Goal: Task Accomplishment & Management: Complete application form

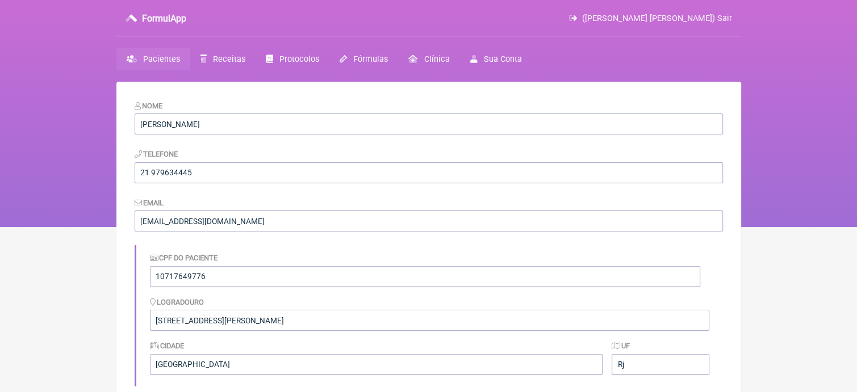
scroll to position [15, 0]
drag, startPoint x: 0, startPoint y: 0, endPoint x: 174, endPoint y: 58, distance: 183.3
click at [174, 58] on span "Pacientes" at bounding box center [161, 60] width 37 height 10
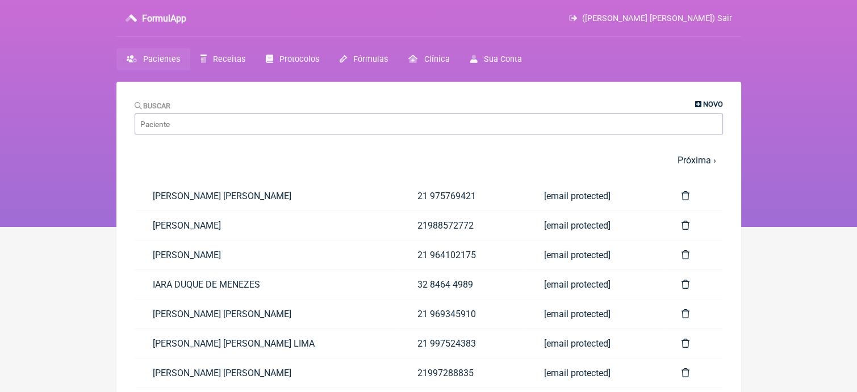
click at [703, 106] on span "Novo" at bounding box center [713, 104] width 20 height 9
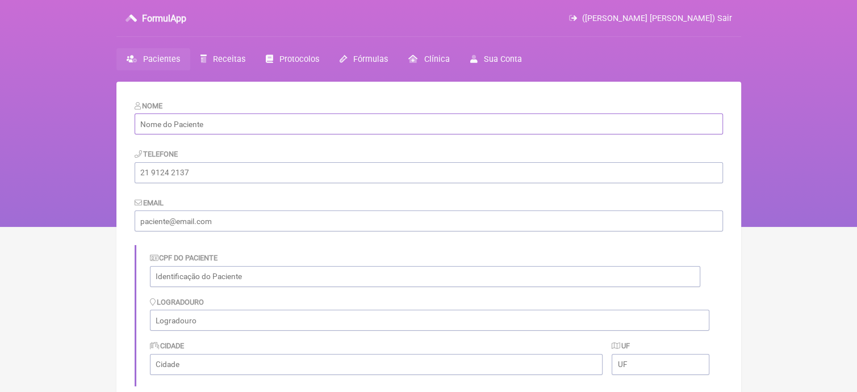
click at [429, 118] on input "text" at bounding box center [429, 124] width 588 height 21
type input "Kleberson do Amaral Secchim"
click at [227, 276] on input "text" at bounding box center [425, 276] width 550 height 21
type input "05727427703"
click at [219, 184] on form "Nome Kleberson do Amaral Secchim Telefone Email CPF do Paciente 05727427703 Log…" at bounding box center [429, 331] width 588 height 462
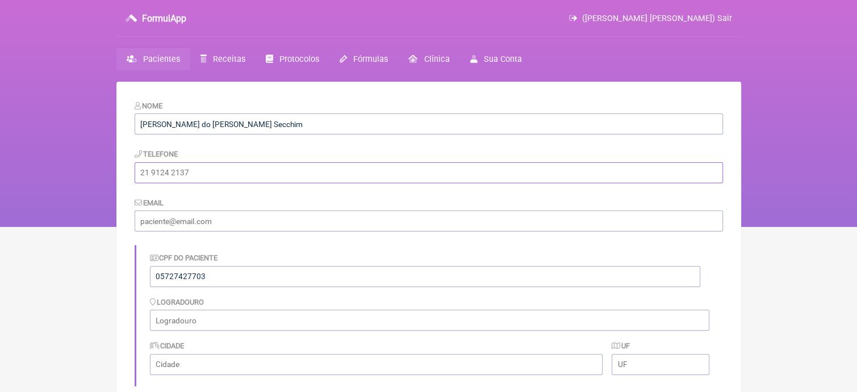
click at [213, 177] on input "tel" at bounding box center [429, 172] width 588 height 21
type input "2899886-3856"
click at [334, 223] on input "email" at bounding box center [429, 221] width 588 height 21
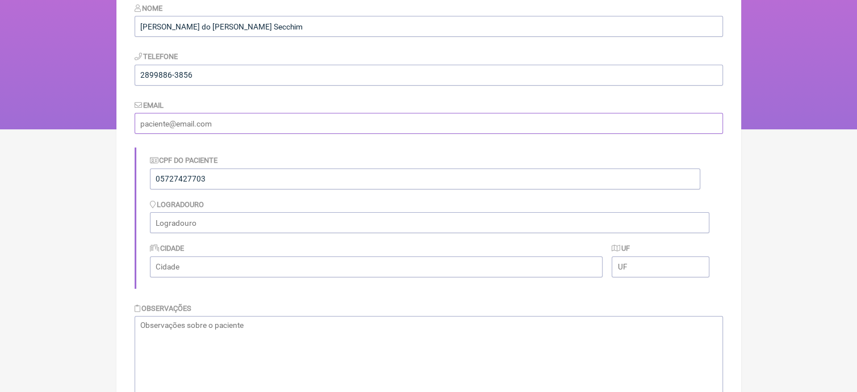
scroll to position [206, 0]
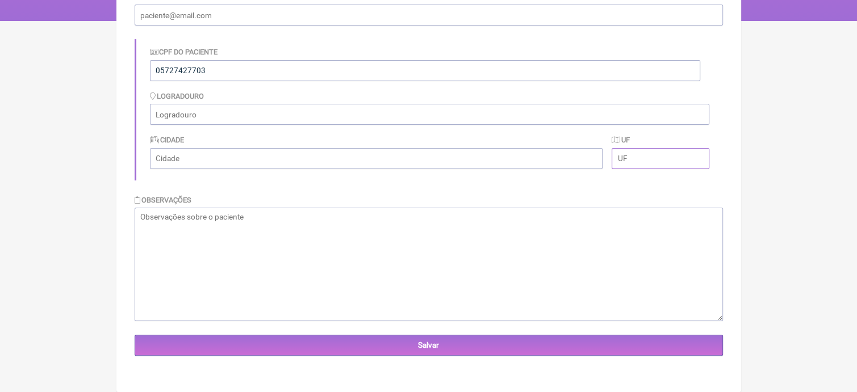
click at [663, 153] on input "text" at bounding box center [659, 158] width 97 height 21
type input "ES"
click at [403, 154] on input "text" at bounding box center [376, 158] width 453 height 21
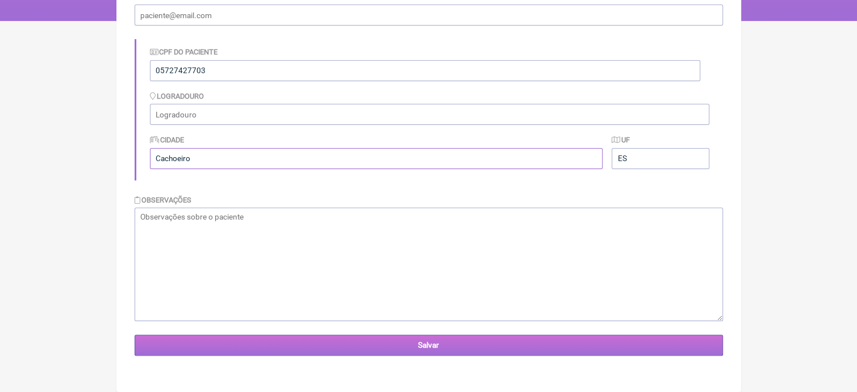
type input "Cachoeiro"
click at [481, 339] on input "Salvar" at bounding box center [429, 345] width 588 height 21
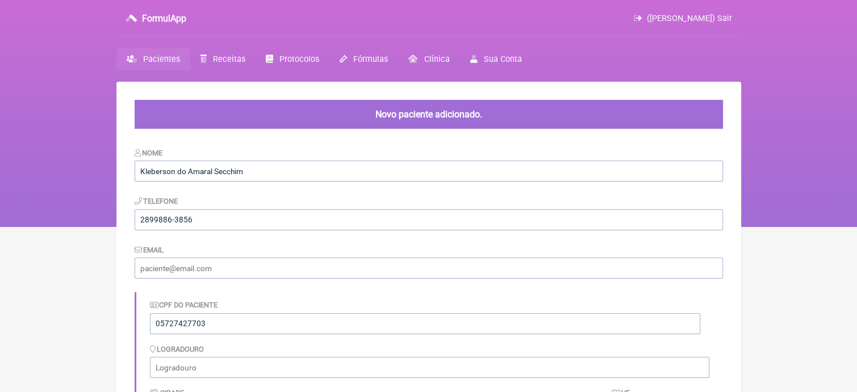
click at [481, 339] on div "CPF do Paciente 05727427703 [GEOGRAPHIC_DATA] Cidade [GEOGRAPHIC_DATA] UF ES" at bounding box center [429, 362] width 588 height 141
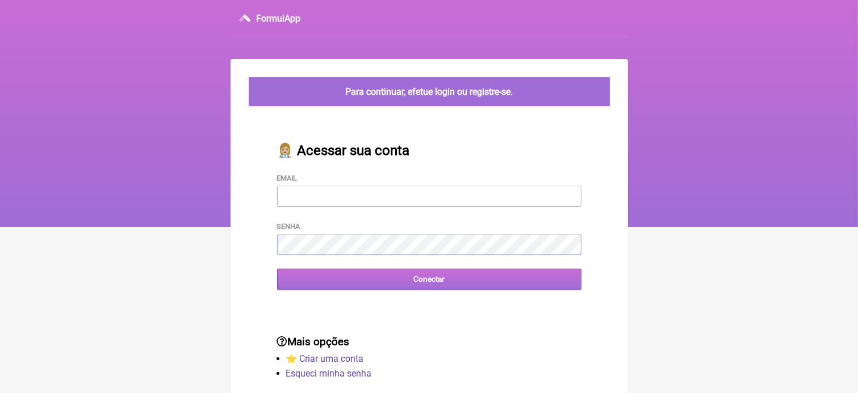
type input "[EMAIL_ADDRESS][DOMAIN_NAME]"
click at [385, 283] on input "Conectar" at bounding box center [429, 279] width 304 height 21
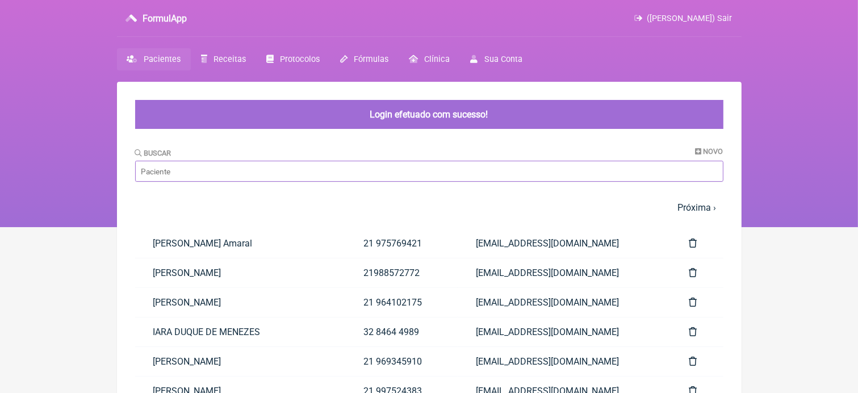
click at [322, 165] on input "Buscar" at bounding box center [429, 171] width 588 height 21
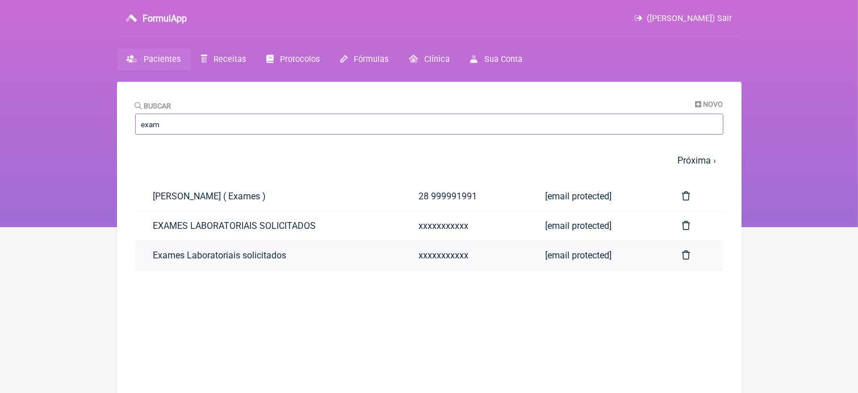
type input "exam"
click at [165, 251] on link "Exames Laboratoriais solicitados" at bounding box center [268, 255] width 266 height 29
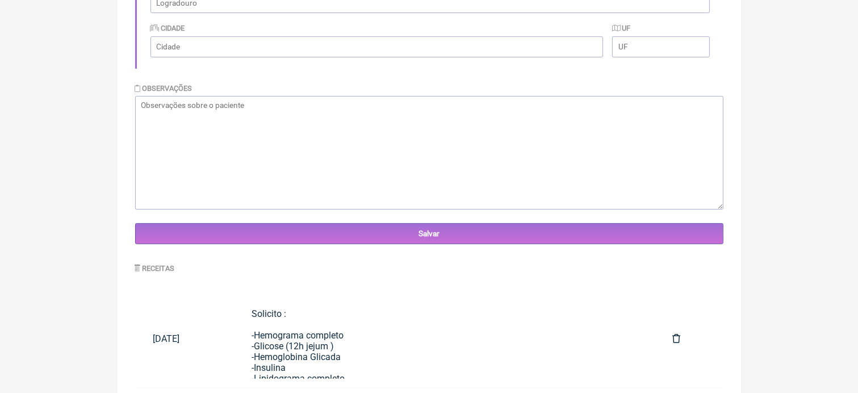
scroll to position [380, 0]
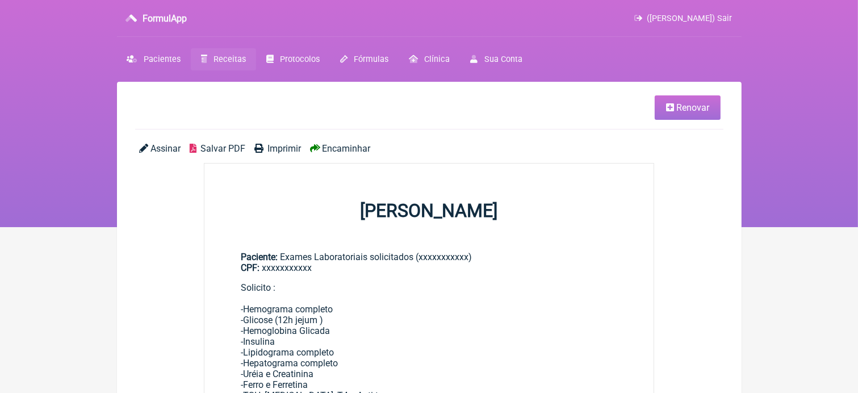
click at [700, 102] on span "Renovar" at bounding box center [692, 107] width 33 height 11
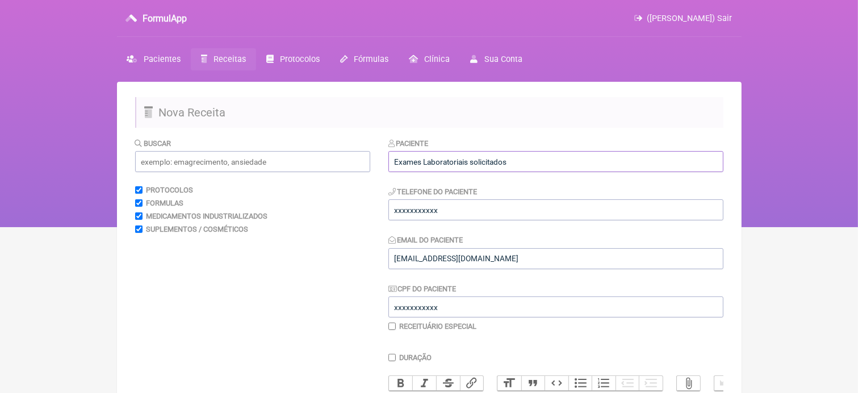
click at [584, 165] on input "Exames Laboratoriais solicitados" at bounding box center [555, 161] width 335 height 21
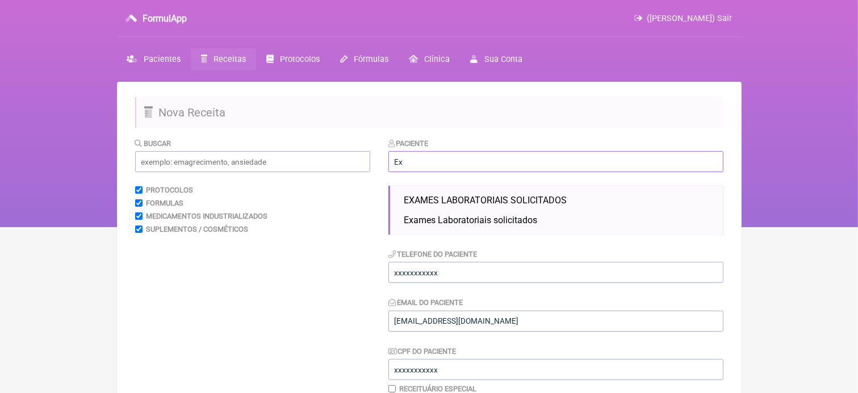
type input "E"
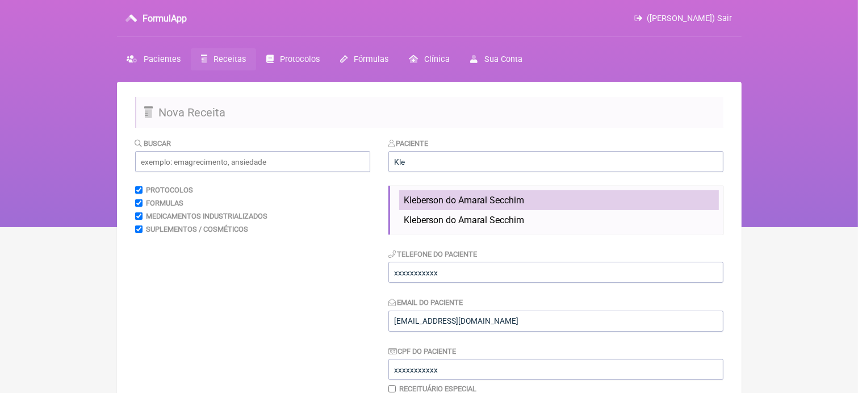
click at [529, 199] on li "Kleberson do Amaral Secchim" at bounding box center [559, 200] width 320 height 20
type input "Kleberson do Amaral Secchim"
type input "2899886-3856"
type input "05727427703"
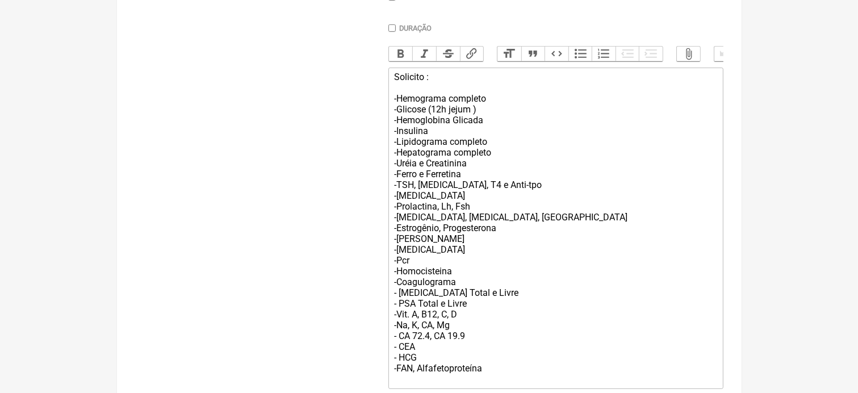
scroll to position [416, 0]
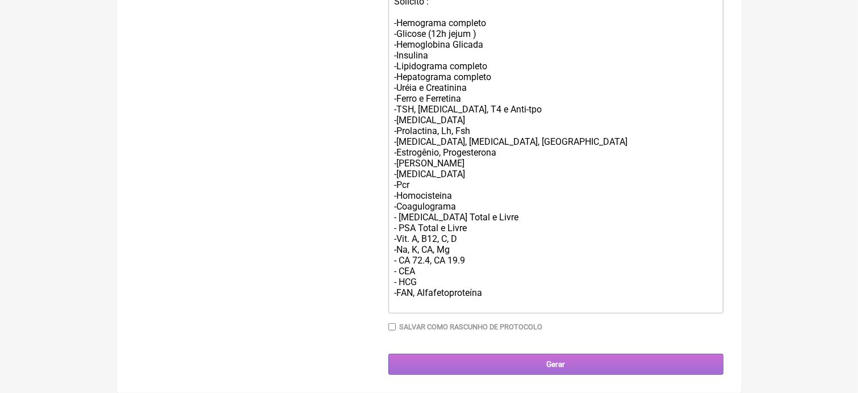
click at [599, 364] on input "Gerar" at bounding box center [555, 364] width 335 height 21
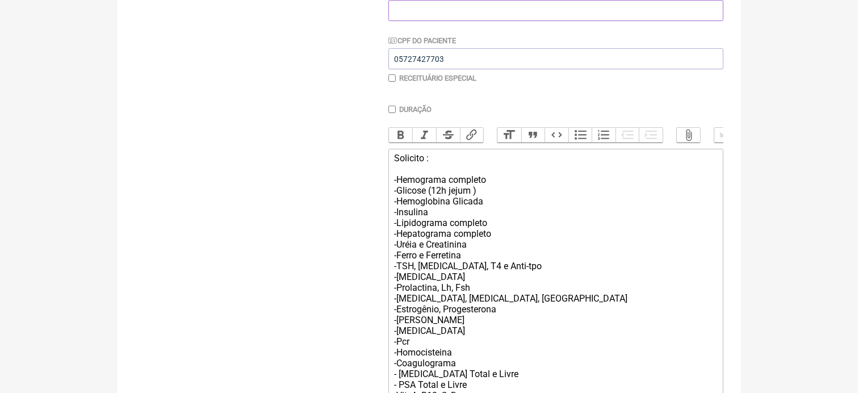
click at [513, 9] on input "Email do Paciente" at bounding box center [555, 10] width 335 height 21
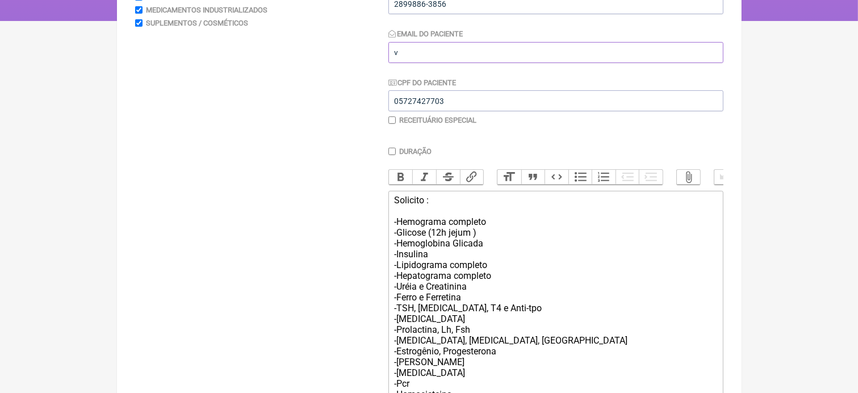
scroll to position [204, 0]
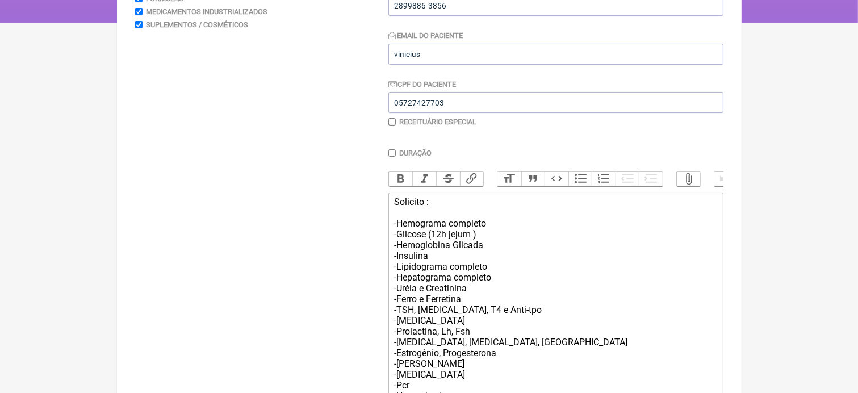
click at [463, 43] on div "Email do Paciente vinicius" at bounding box center [555, 47] width 335 height 35
click at [433, 56] on input "vinicius" at bounding box center [555, 54] width 335 height 21
type input "v"
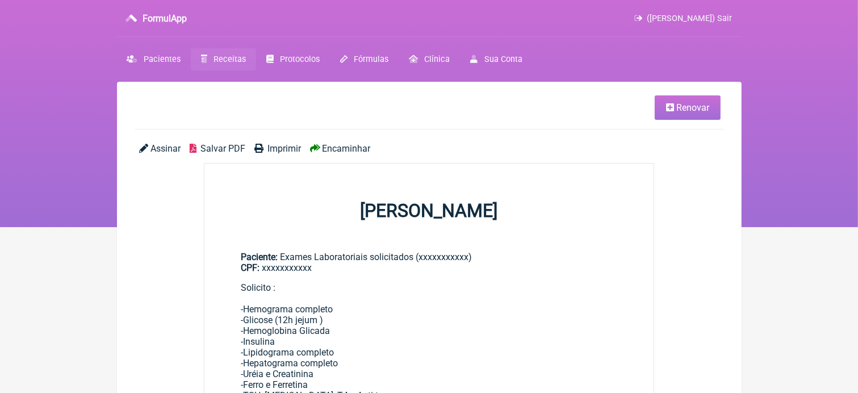
click at [680, 106] on span "Renovar" at bounding box center [692, 107] width 33 height 11
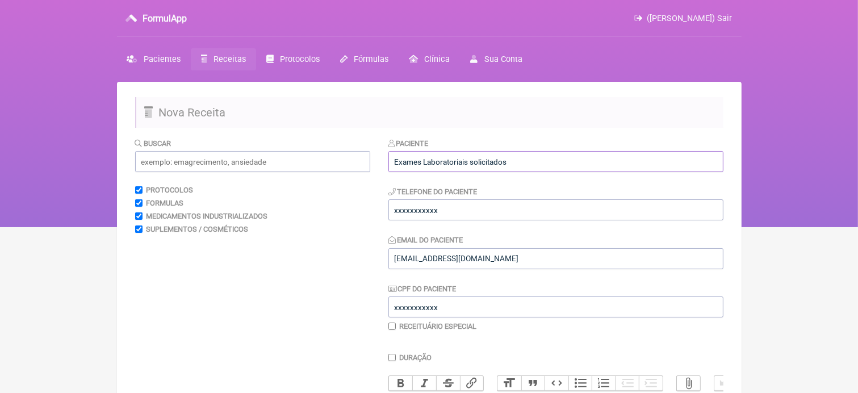
click at [580, 158] on input "Exames Laboratoriais solicitados" at bounding box center [555, 161] width 335 height 21
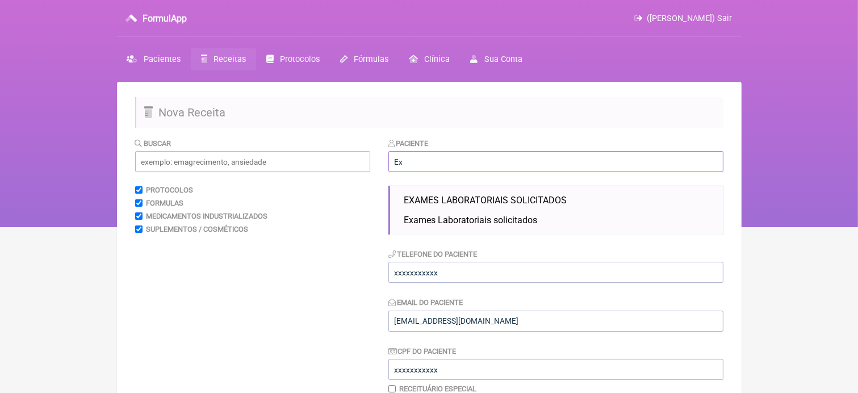
type input "E"
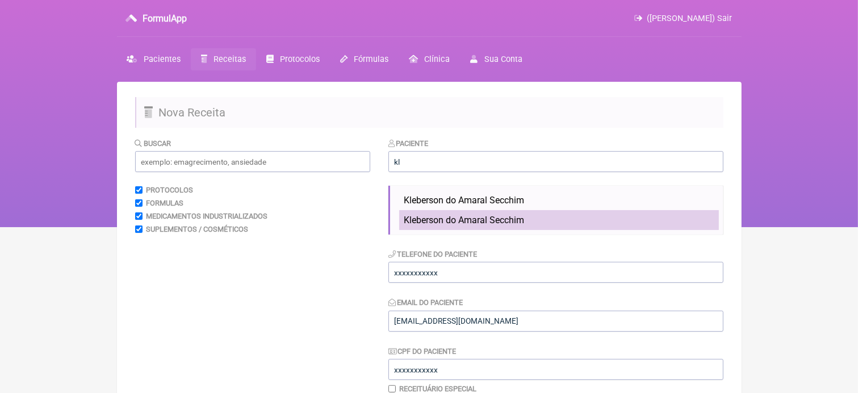
click at [564, 222] on li "Kleberson do Amaral Secchim" at bounding box center [559, 220] width 320 height 20
type input "Kleberson do Amaral Secchim"
type input "2899886-3856"
type input "05727427703"
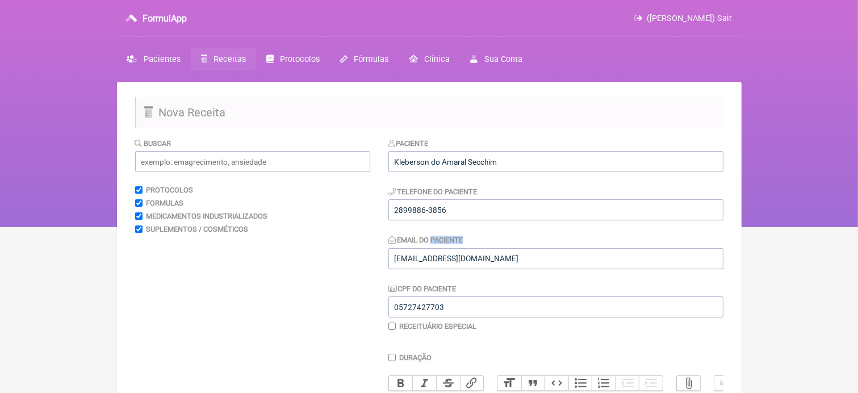
click at [564, 222] on div "Paciente Kleberson do Amaral Secchim Telefone do Paciente 2899886-3856 Email do…" at bounding box center [555, 234] width 335 height 194
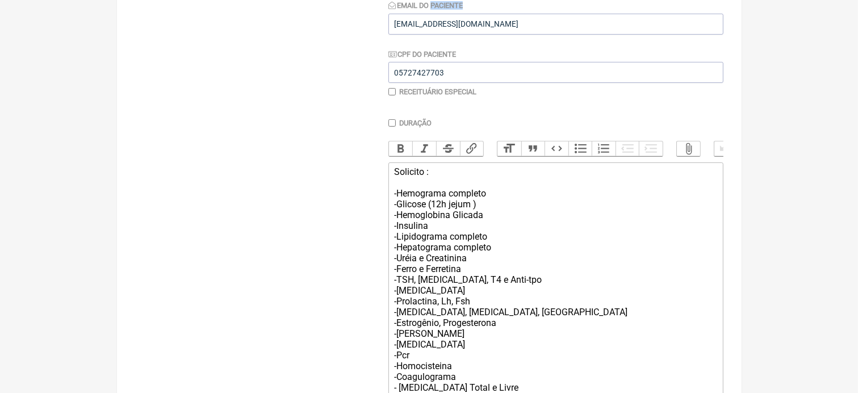
scroll to position [234, 0]
click at [391, 120] on input "Duração" at bounding box center [391, 123] width 7 height 7
checkbox input "true"
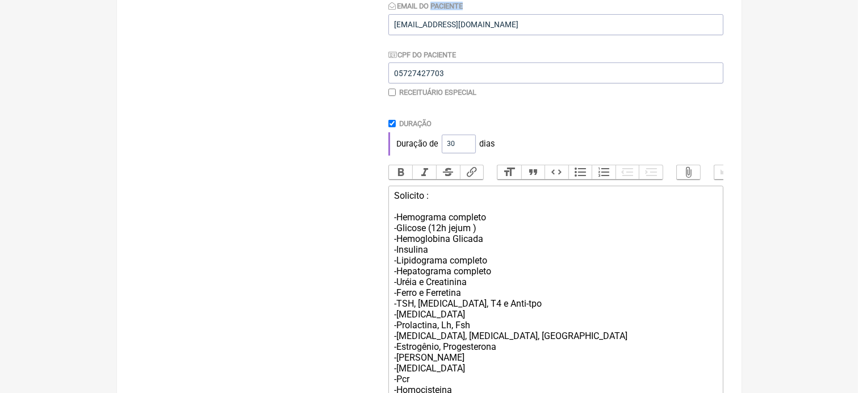
scroll to position [439, 0]
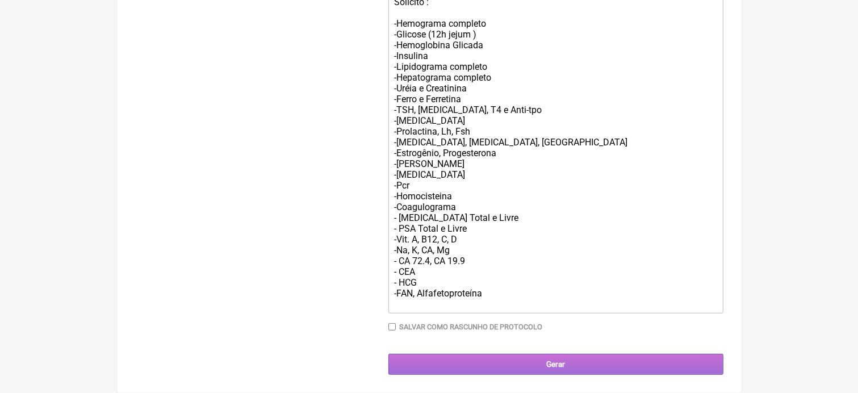
click at [439, 355] on input "Gerar" at bounding box center [555, 364] width 335 height 21
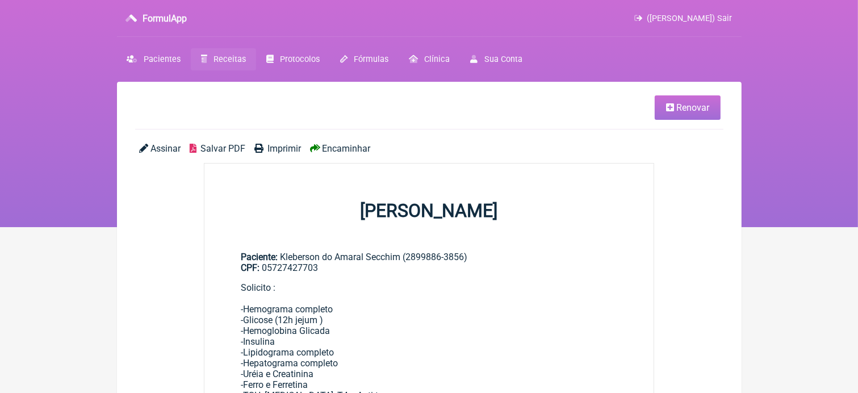
click at [342, 147] on span "Encaminhar" at bounding box center [346, 148] width 48 height 11
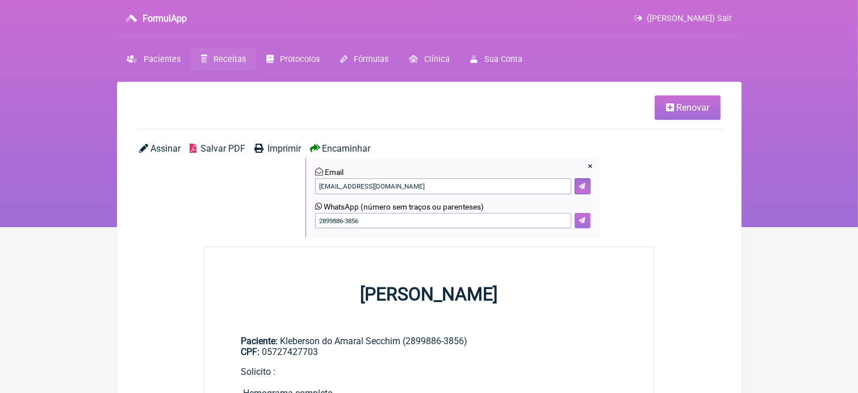
click at [588, 223] on button at bounding box center [583, 221] width 16 height 16
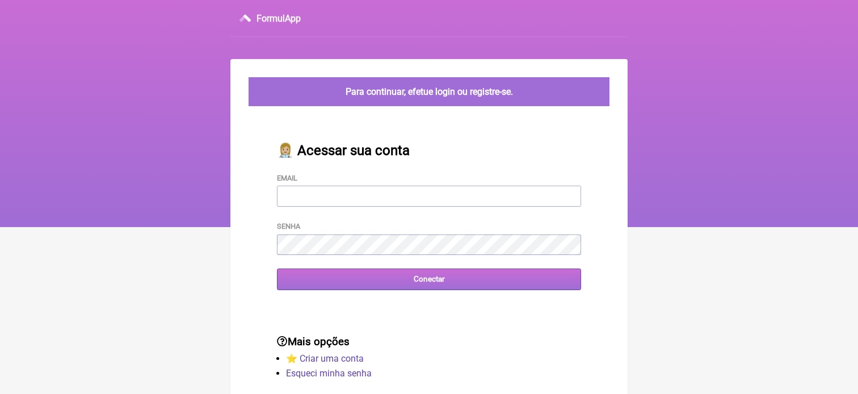
type input "[EMAIL_ADDRESS][DOMAIN_NAME]"
click at [366, 279] on input "Conectar" at bounding box center [429, 279] width 304 height 21
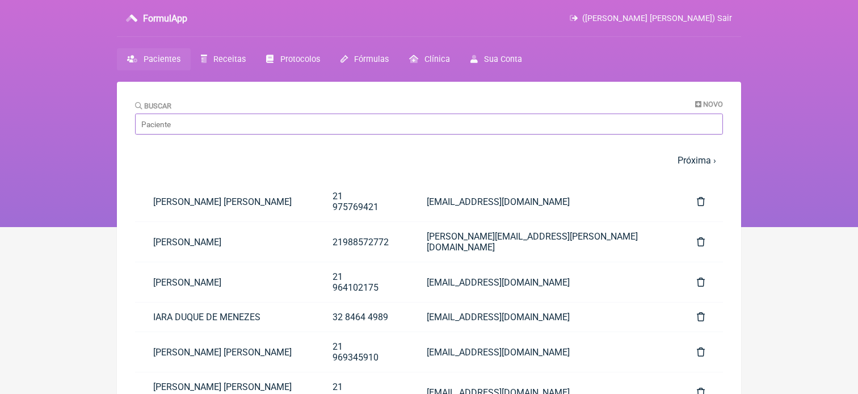
click at [333, 123] on input "Buscar" at bounding box center [429, 124] width 588 height 21
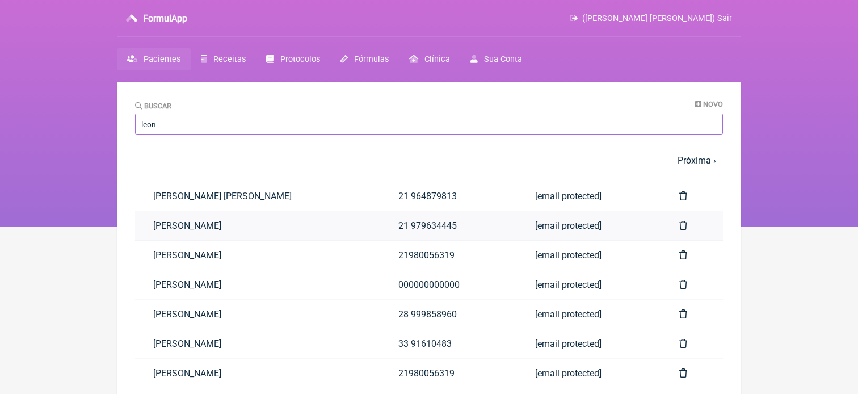
type input "leon"
click at [267, 217] on link "[PERSON_NAME]" at bounding box center [257, 225] width 245 height 29
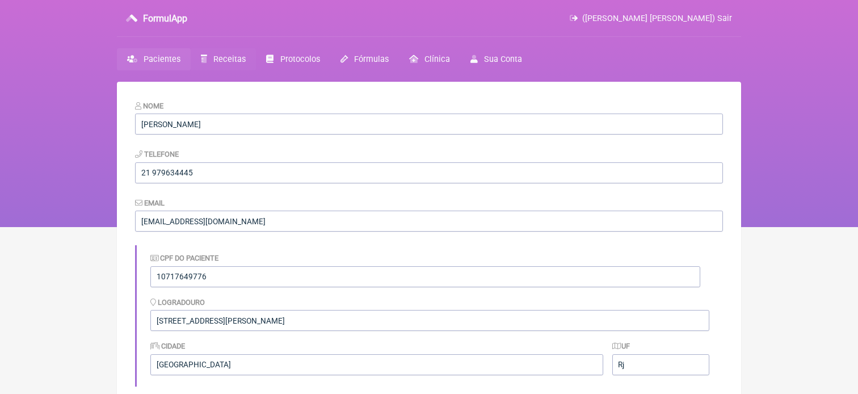
click at [233, 58] on span "Receitas" at bounding box center [229, 60] width 32 height 10
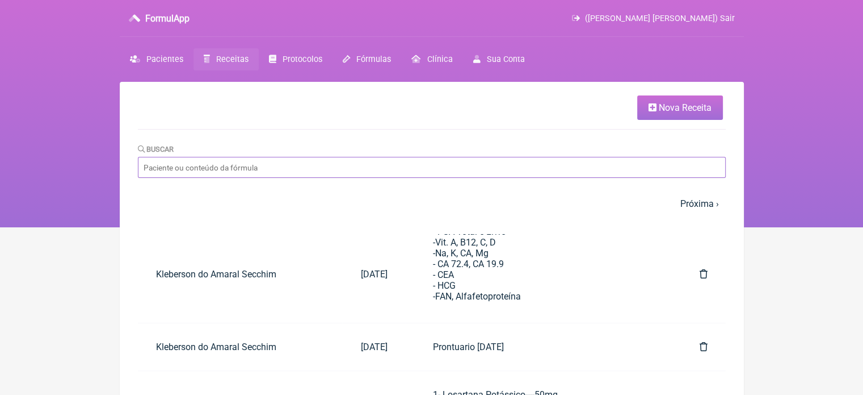
click at [200, 167] on input "Buscar" at bounding box center [432, 167] width 588 height 21
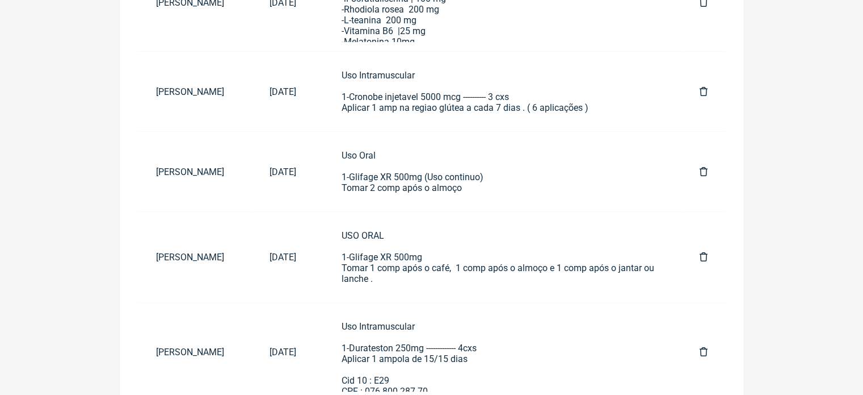
scroll to position [404, 0]
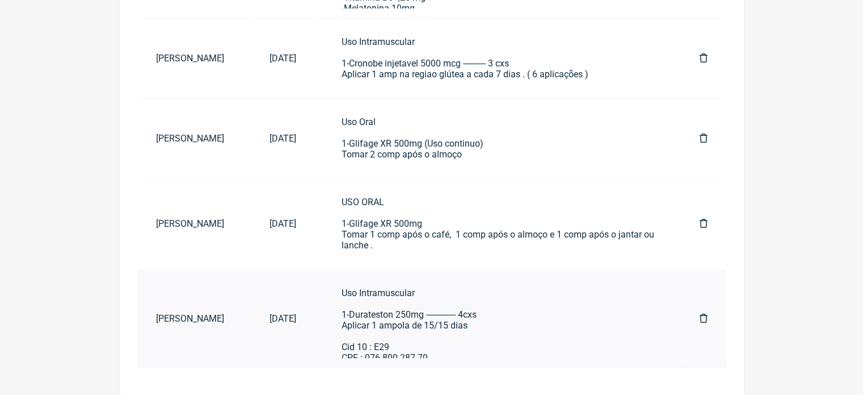
type input "[PERSON_NAME]"
click at [495, 313] on div "Uso Intramuscular 1-Durateston 250mg ------------- 4cxs Aplicar 1 ampola de 15/…" at bounding box center [498, 325] width 313 height 76
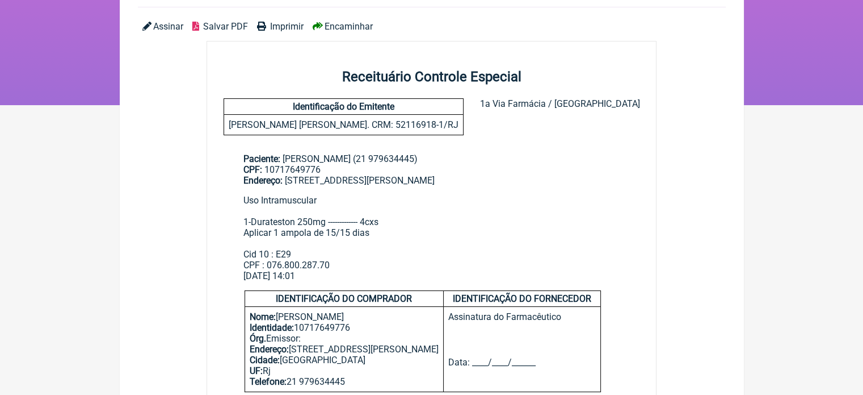
scroll to position [121, 0]
click at [294, 23] on span "Imprimir" at bounding box center [286, 27] width 33 height 11
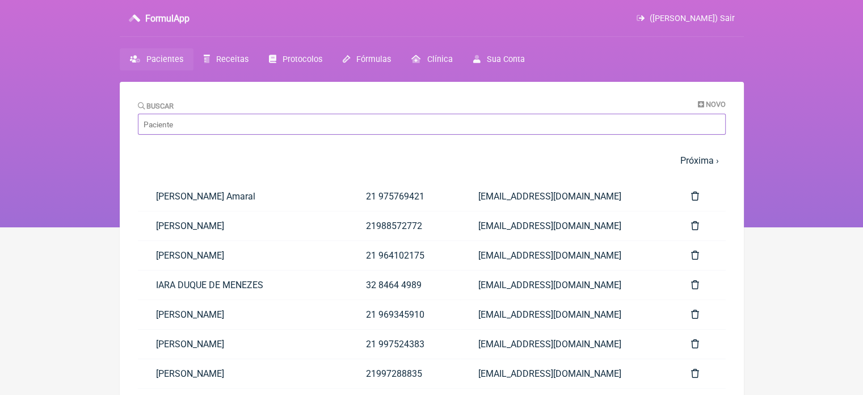
click at [210, 118] on input "Buscar" at bounding box center [432, 124] width 588 height 21
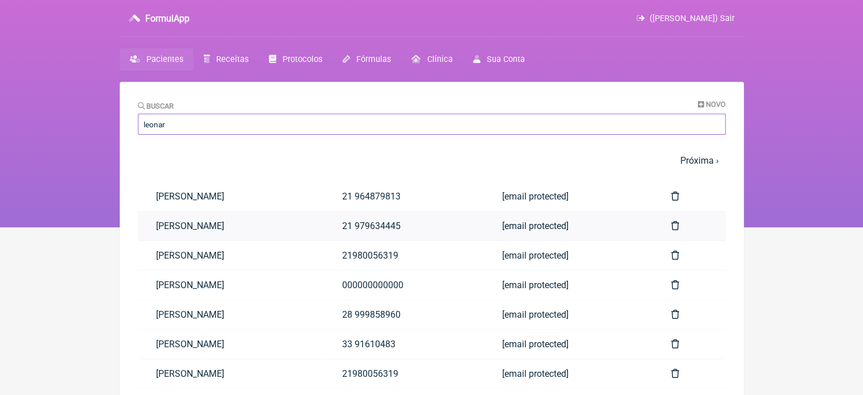
type input "leonar"
click at [209, 228] on link "[PERSON_NAME]" at bounding box center [231, 225] width 186 height 29
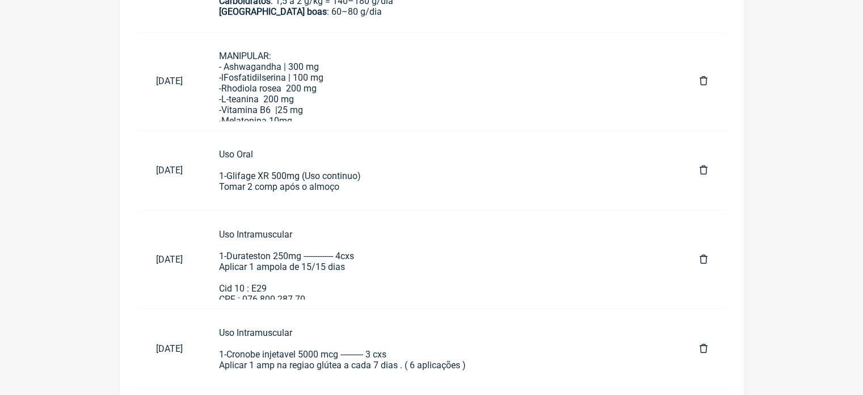
scroll to position [776, 0]
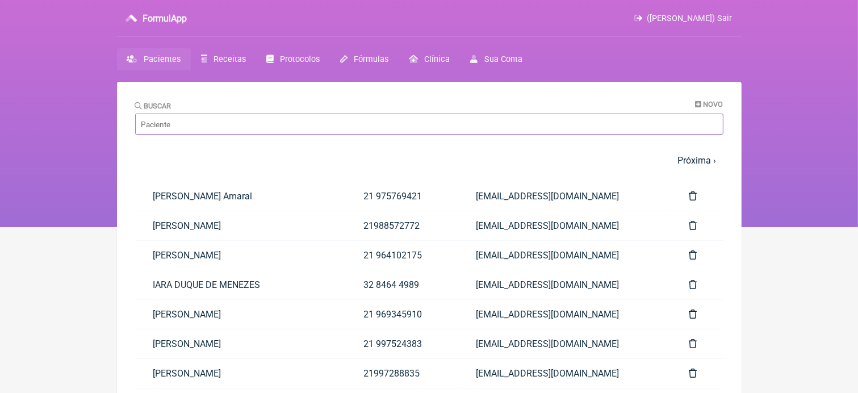
click at [184, 131] on input "Buscar" at bounding box center [429, 124] width 588 height 21
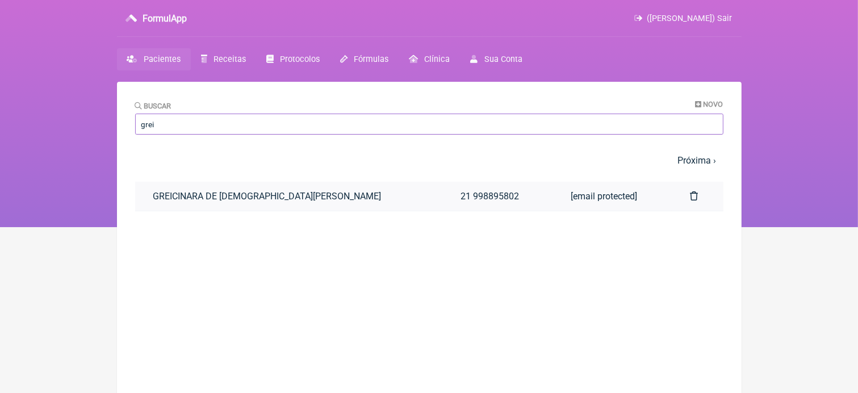
type input "grei"
click at [175, 197] on link "GREICINARA DE FREITAS VIEIRA" at bounding box center [288, 196] width 307 height 29
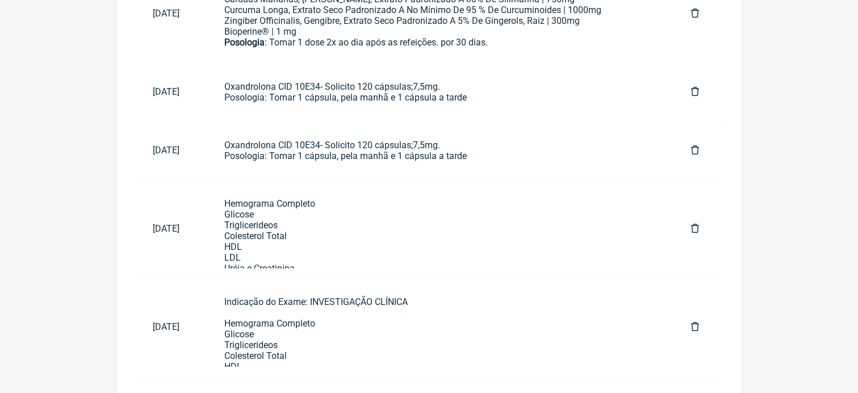
scroll to position [752, 0]
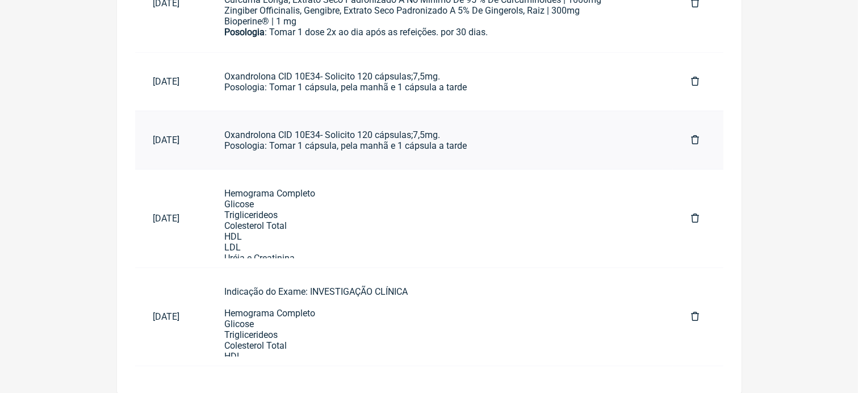
click at [275, 135] on div "Oxandrolona CID 10E34- Solicito 120 cápsulas;7,5mg. Posologia: Tomar 1 cápsula,…" at bounding box center [439, 140] width 430 height 22
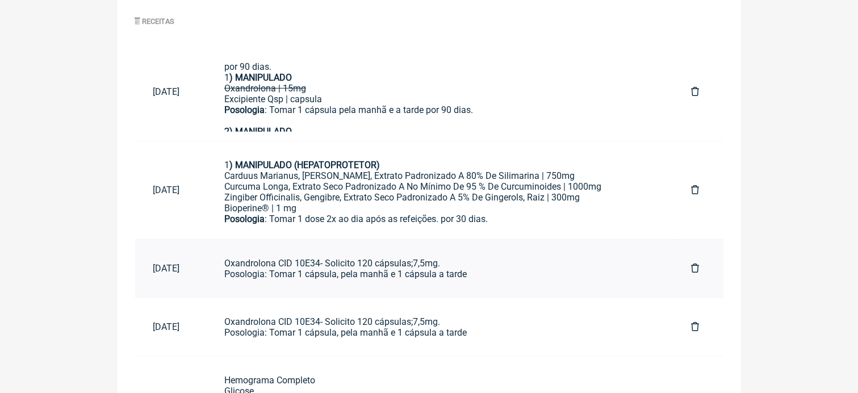
click at [456, 265] on div "Oxandrolona CID 10E34- Solicito 120 cápsulas;7,5mg. Posologia: Tomar 1 cápsula,…" at bounding box center [439, 269] width 430 height 22
click at [357, 267] on div "Oxandrolona CID 10E34- Solicito 120 cápsulas;7,5mg. Posologia: Tomar 1 cápsula,…" at bounding box center [439, 269] width 430 height 22
click at [292, 267] on div "Oxandrolona CID 10E34- Solicito 120 cápsulas;7,5mg. Posologia: Tomar 1 cápsula,…" at bounding box center [439, 269] width 430 height 22
click at [291, 327] on div "Oxandrolona CID 10E34- Solicito 120 cápsulas;7,5mg. Posologia: Tomar 1 cápsula,…" at bounding box center [439, 327] width 430 height 22
click at [283, 261] on div "Oxandrolona CID 10E34- Solicito 120 cápsulas;7,5mg. Posologia: Tomar 1 cápsula,…" at bounding box center [439, 269] width 430 height 22
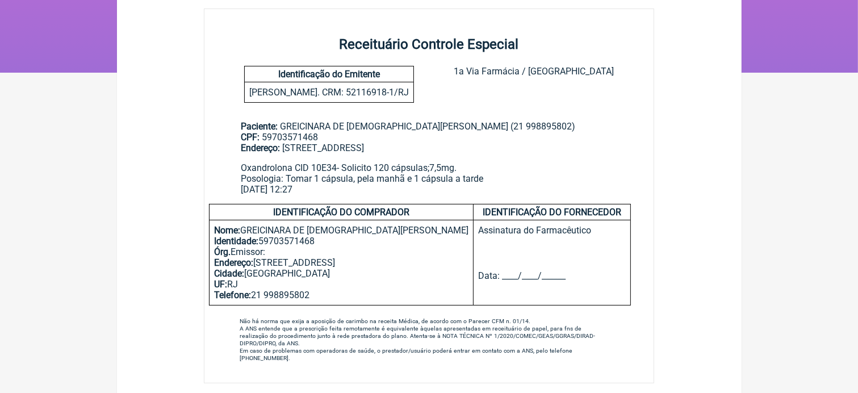
scroll to position [161, 0]
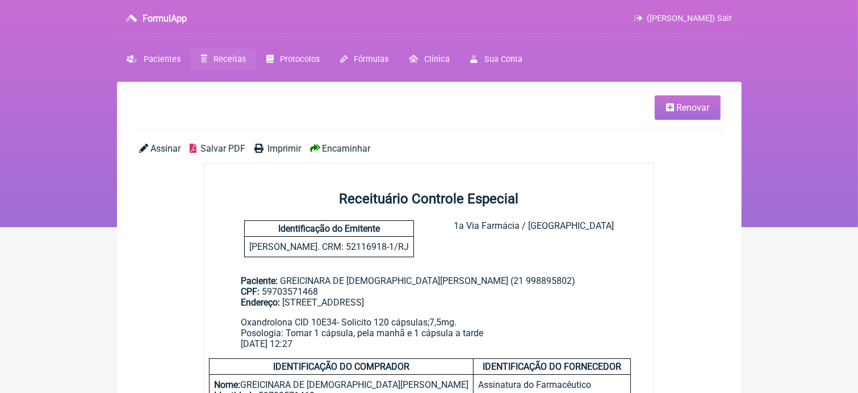
click at [479, 275] on main "Paciente: [PERSON_NAME] (21 998895802) CPF: 59703571468 Endereço: [STREET_ADDRE…" at bounding box center [429, 307] width 450 height 101
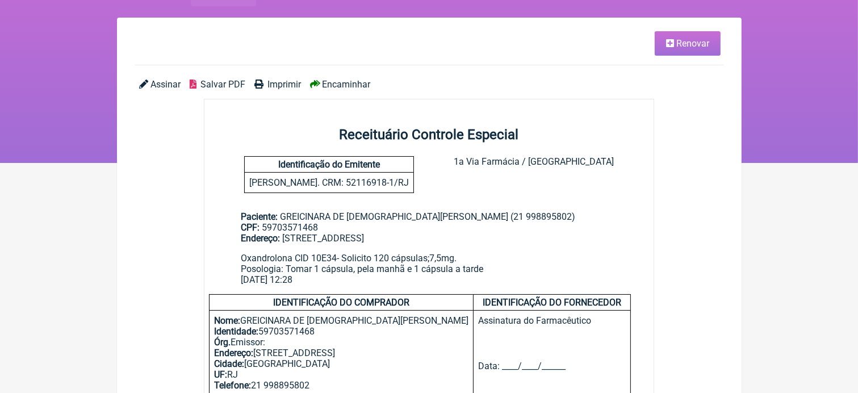
scroll to position [60, 0]
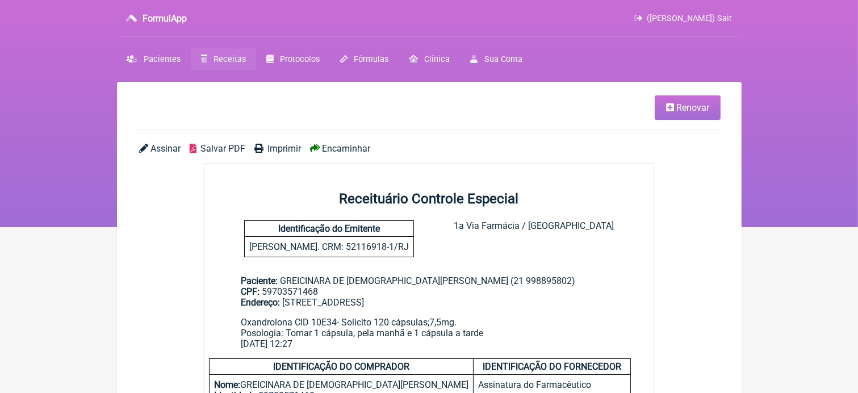
click at [699, 108] on span "Renovar" at bounding box center [692, 107] width 33 height 11
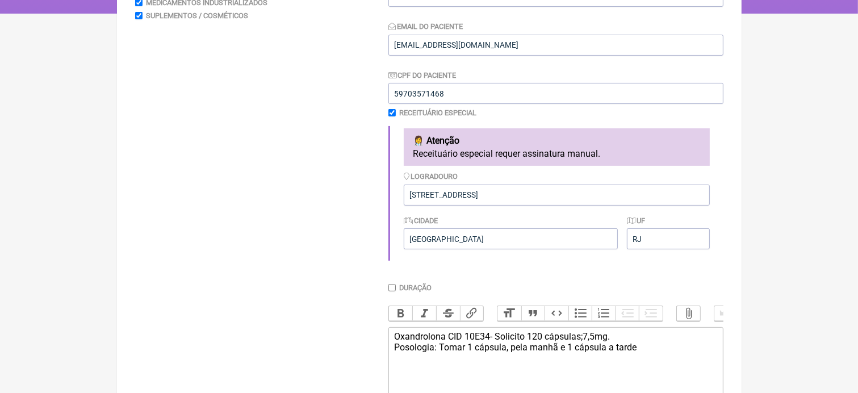
scroll to position [214, 0]
click at [395, 293] on div "Duração Duração de 30 dias" at bounding box center [555, 289] width 335 height 13
click at [392, 290] on input "Duração" at bounding box center [391, 286] width 7 height 7
checkbox input "true"
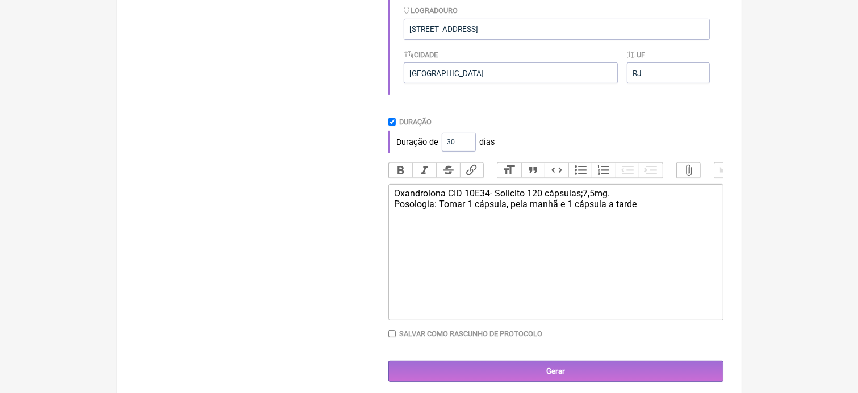
scroll to position [397, 0]
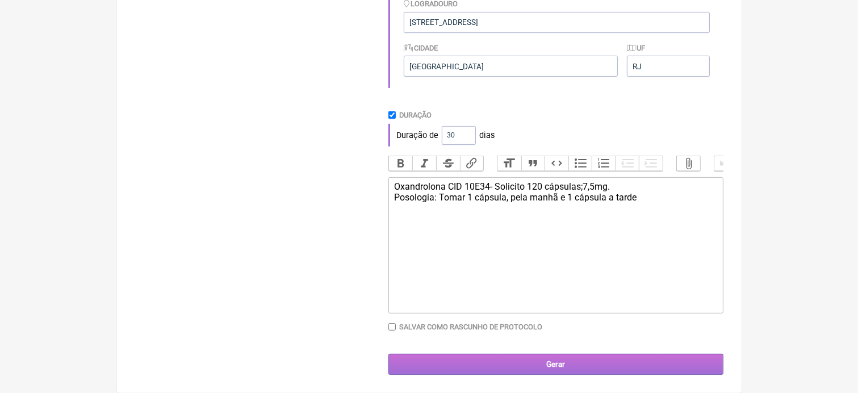
click at [546, 368] on input "Gerar" at bounding box center [555, 364] width 335 height 21
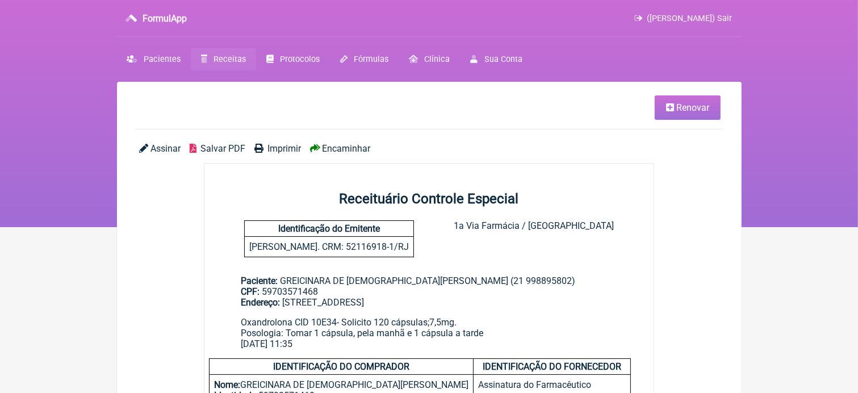
click at [284, 153] on span "Imprimir" at bounding box center [283, 148] width 33 height 11
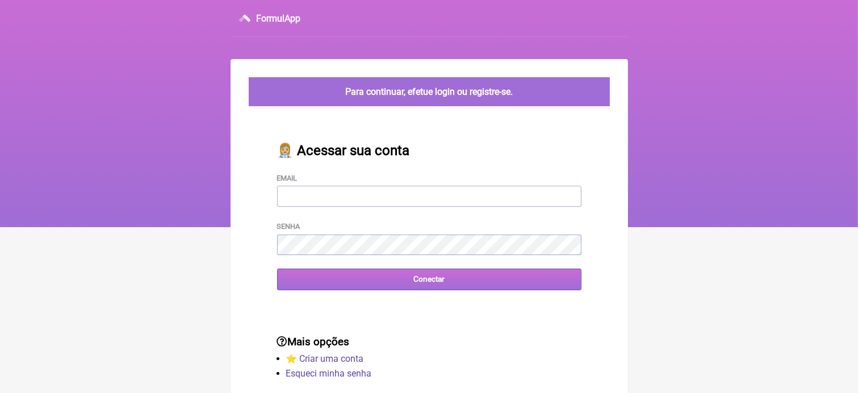
type input "[EMAIL_ADDRESS][DOMAIN_NAME]"
click at [398, 288] on input "Conectar" at bounding box center [429, 279] width 304 height 21
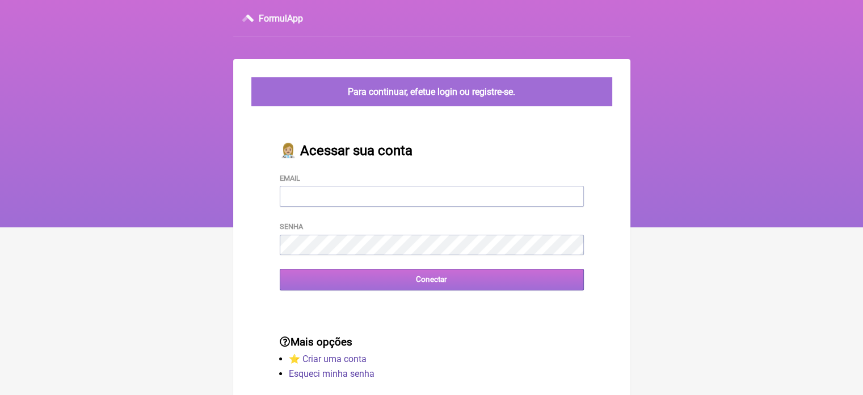
type input "[EMAIL_ADDRESS][DOMAIN_NAME]"
click at [307, 285] on input "Conectar" at bounding box center [432, 279] width 304 height 21
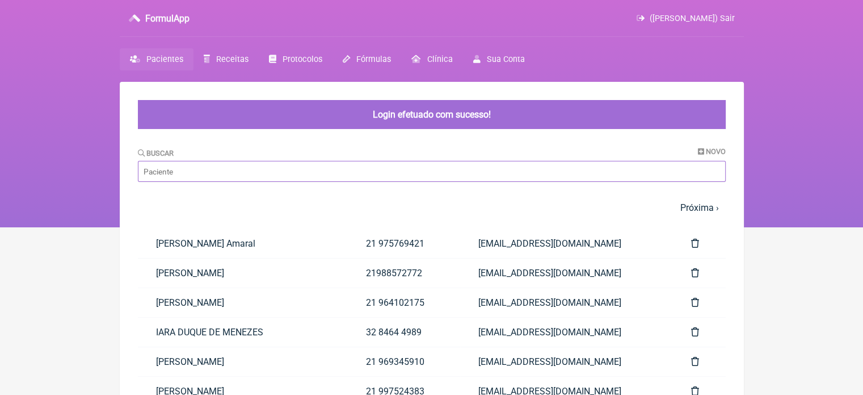
click at [279, 165] on input "Buscar" at bounding box center [432, 171] width 588 height 21
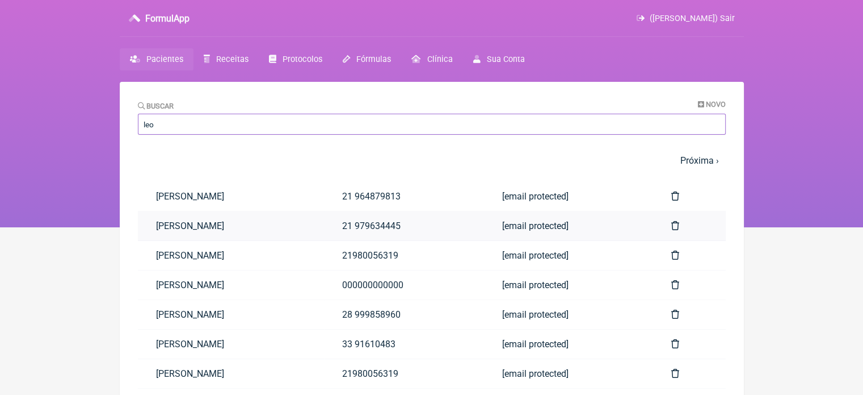
type input "leo"
click at [168, 220] on link "LEONARDO GONÇALVES ESTEVO" at bounding box center [231, 225] width 186 height 29
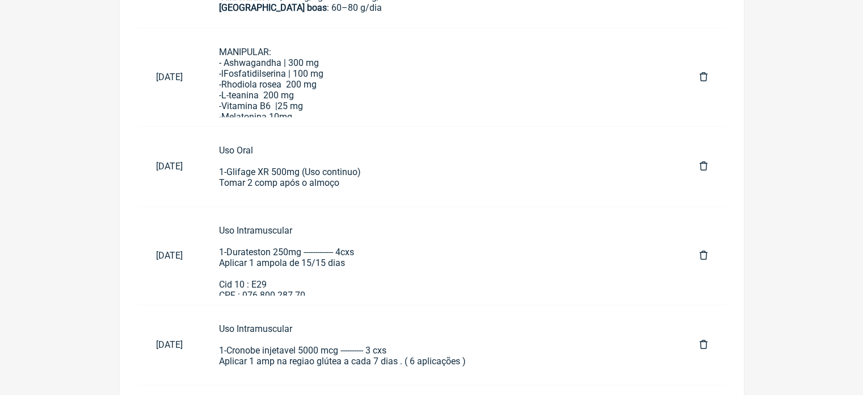
scroll to position [776, 0]
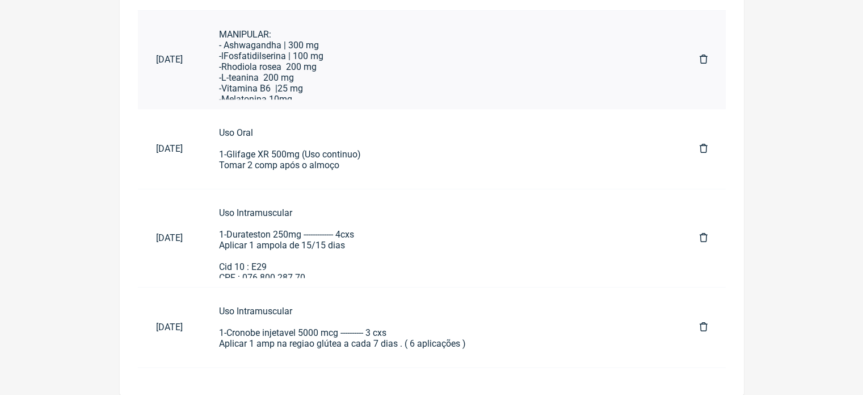
click at [338, 96] on div "MANIPULAR: - Ashwagandha | 300 mg -lFosfatidilserina | 100 mg -Rhodiola rosea 2…" at bounding box center [441, 72] width 445 height 86
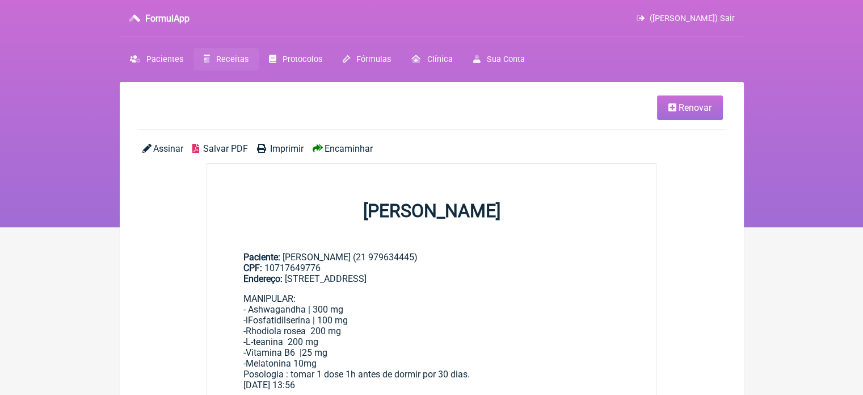
click at [354, 154] on div "Assinar Salvar PDF Imprimir Encaminhar" at bounding box center [432, 153] width 588 height 20
click at [351, 148] on span "Encaminhar" at bounding box center [349, 148] width 48 height 11
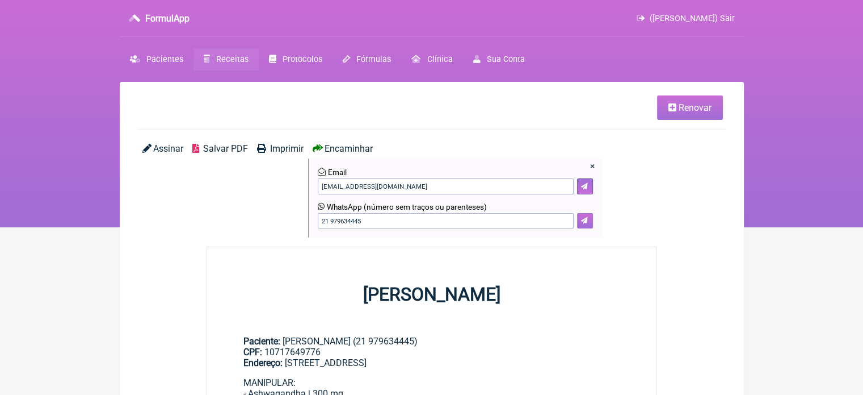
click at [581, 222] on icon at bounding box center [584, 220] width 7 height 7
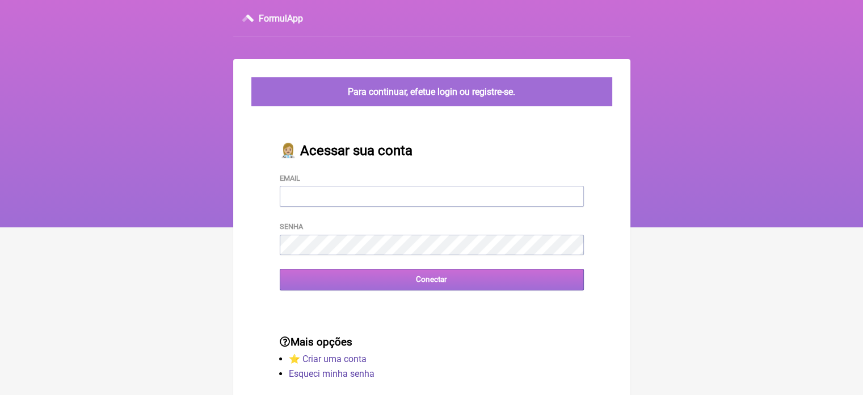
type input "[EMAIL_ADDRESS][DOMAIN_NAME]"
click at [316, 290] on input "Conectar" at bounding box center [432, 279] width 304 height 21
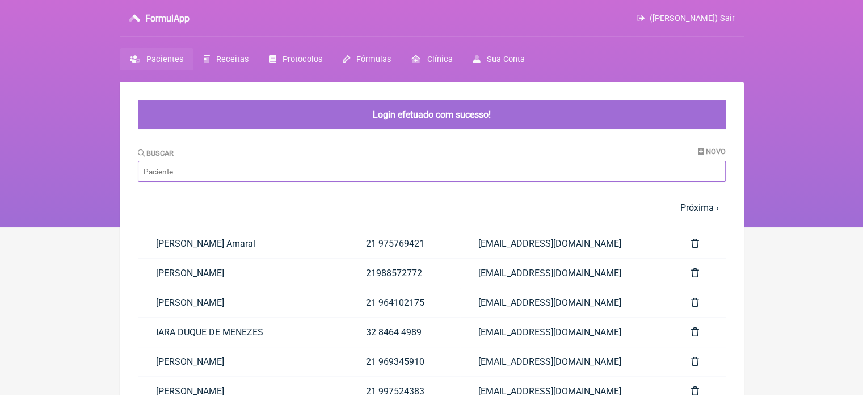
click at [227, 173] on input "Buscar" at bounding box center [432, 171] width 588 height 21
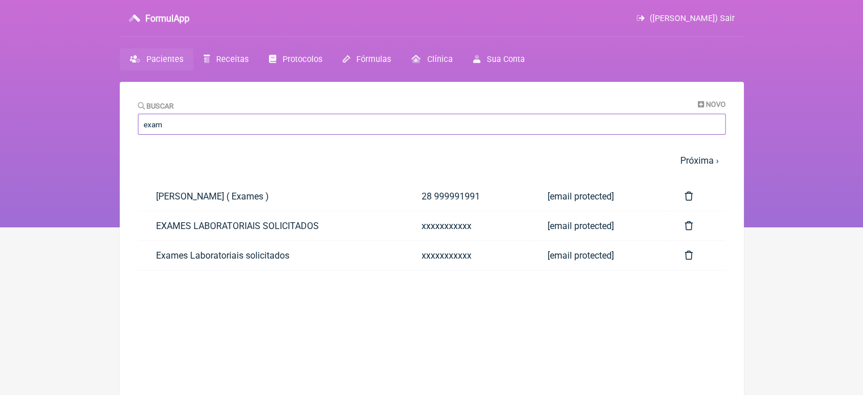
type input "exam"
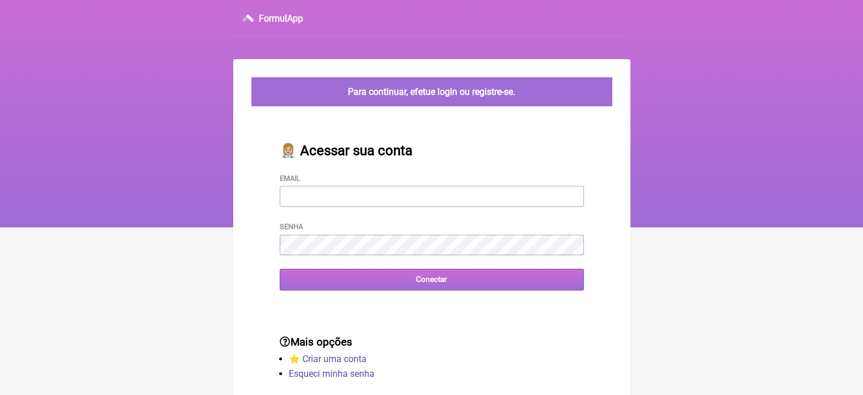
type input "[EMAIL_ADDRESS][DOMAIN_NAME]"
click at [403, 277] on input "Conectar" at bounding box center [432, 279] width 304 height 21
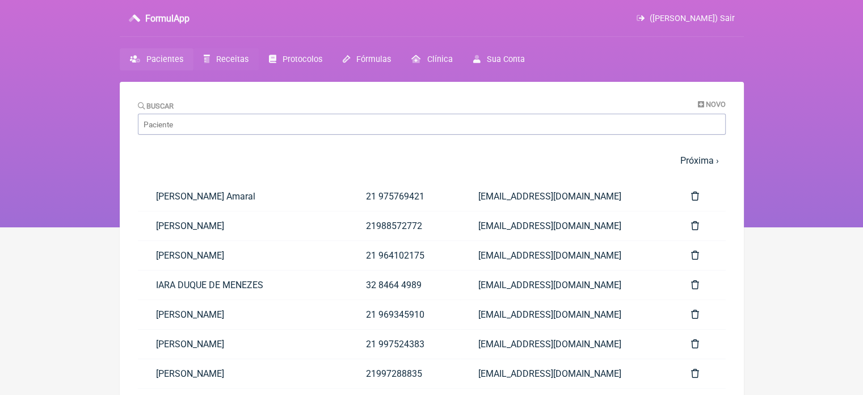
click at [230, 55] on span "Receitas" at bounding box center [232, 60] width 32 height 10
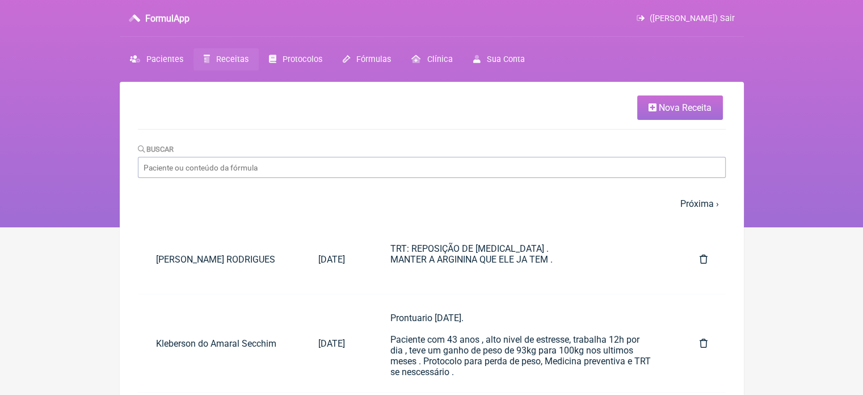
click at [230, 55] on span "Receitas" at bounding box center [232, 60] width 32 height 10
click at [205, 250] on link "[PERSON_NAME] RODRIGUES" at bounding box center [219, 259] width 162 height 29
click at [219, 158] on input "Buscar" at bounding box center [432, 167] width 588 height 21
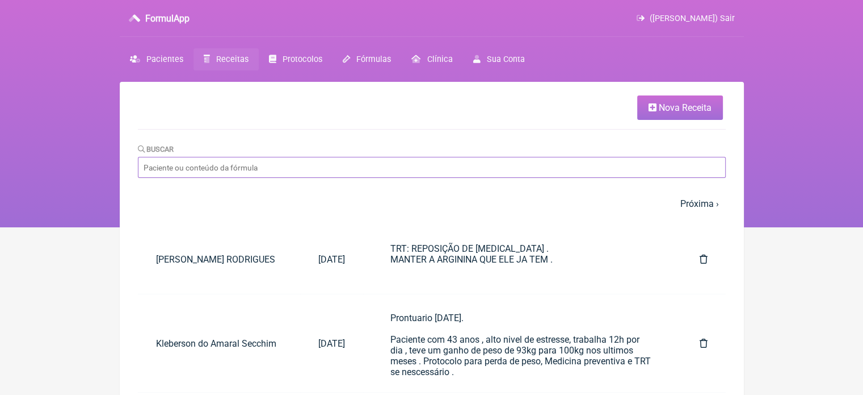
click at [219, 158] on input "Buscar" at bounding box center [432, 167] width 588 height 21
click at [226, 58] on span "Receitas" at bounding box center [232, 60] width 32 height 10
click at [649, 107] on icon at bounding box center [653, 107] width 8 height 9
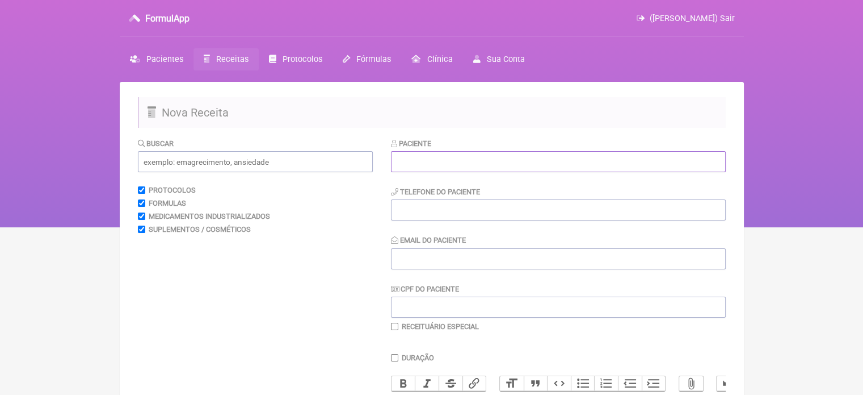
click at [535, 167] on input "text" at bounding box center [558, 161] width 335 height 21
type input "[PERSON_NAME]"
click at [498, 195] on div "Telefone do Paciente" at bounding box center [558, 203] width 335 height 35
click at [478, 204] on input "tel" at bounding box center [558, 209] width 335 height 21
click at [427, 308] on input "CPF do Paciente" at bounding box center [558, 306] width 335 height 21
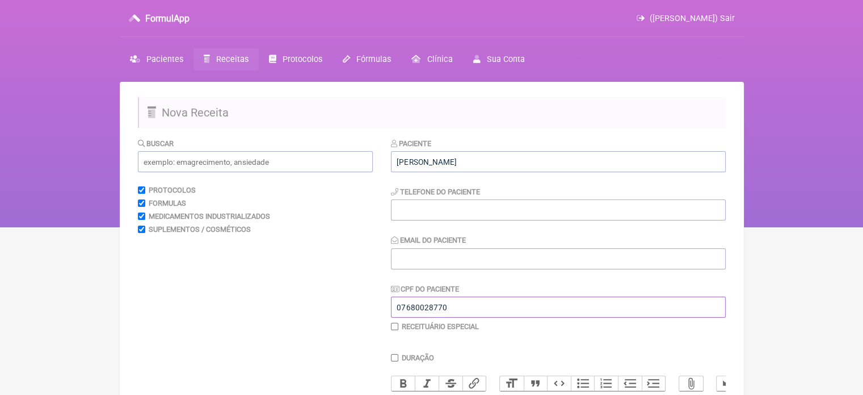
type input "07680028770"
click at [399, 326] on div "Receituário Especial" at bounding box center [558, 326] width 335 height 9
click at [396, 326] on input "checkbox" at bounding box center [394, 325] width 7 height 7
checkbox input "true"
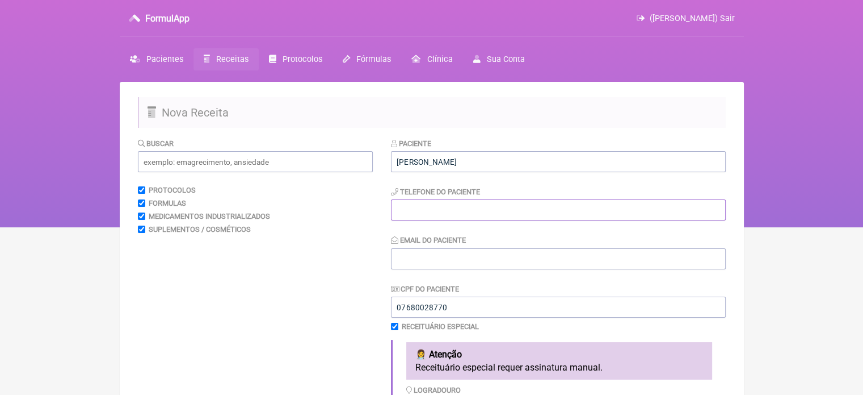
click at [438, 207] on input "tel" at bounding box center [558, 209] width 335 height 21
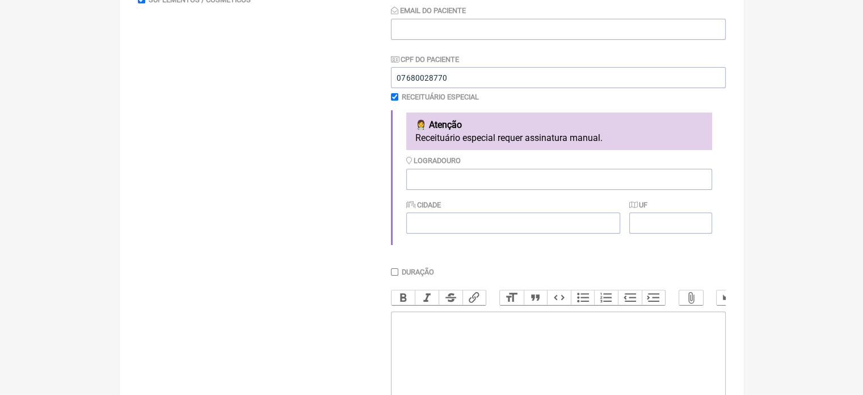
scroll to position [127, 0]
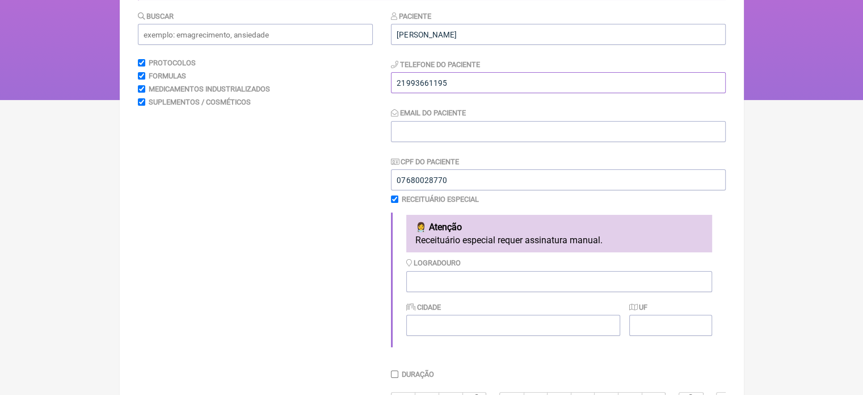
type input "21993661195"
click at [549, 135] on input "Email do Paciente" at bounding box center [558, 131] width 335 height 21
click at [656, 320] on input "UF" at bounding box center [671, 325] width 82 height 21
type input "RJ"
click at [550, 325] on input "Cidade" at bounding box center [513, 325] width 214 height 21
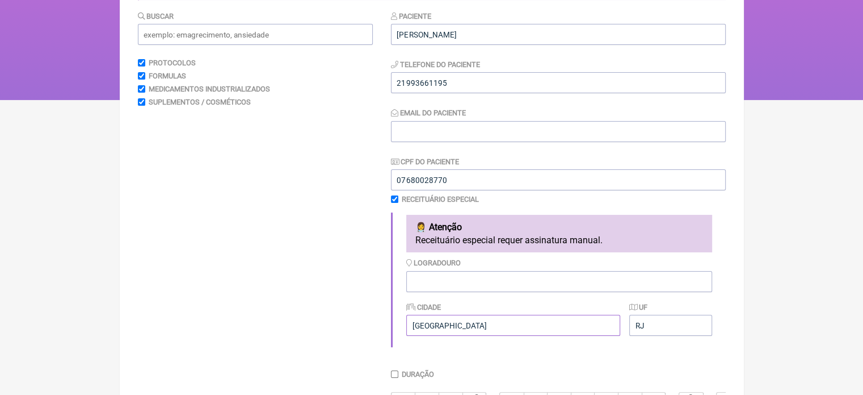
type input "Rio de Janeiro"
click at [395, 196] on input "checkbox" at bounding box center [394, 198] width 7 height 7
checkbox input "false"
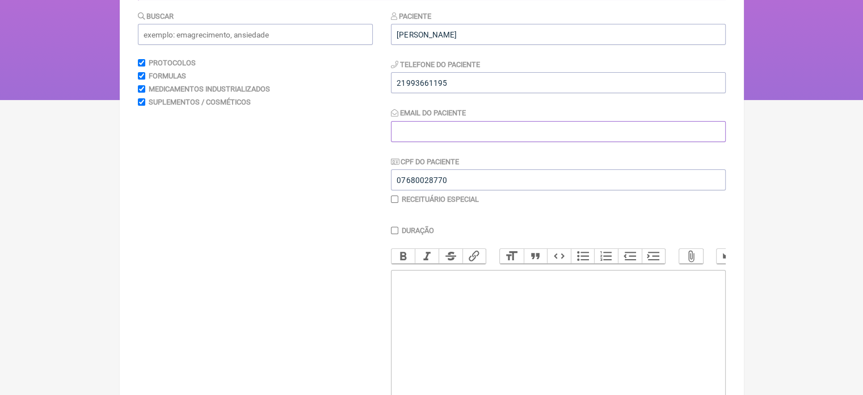
click at [416, 131] on input "Email do Paciente" at bounding box center [558, 131] width 335 height 21
type input "V"
type input "v"
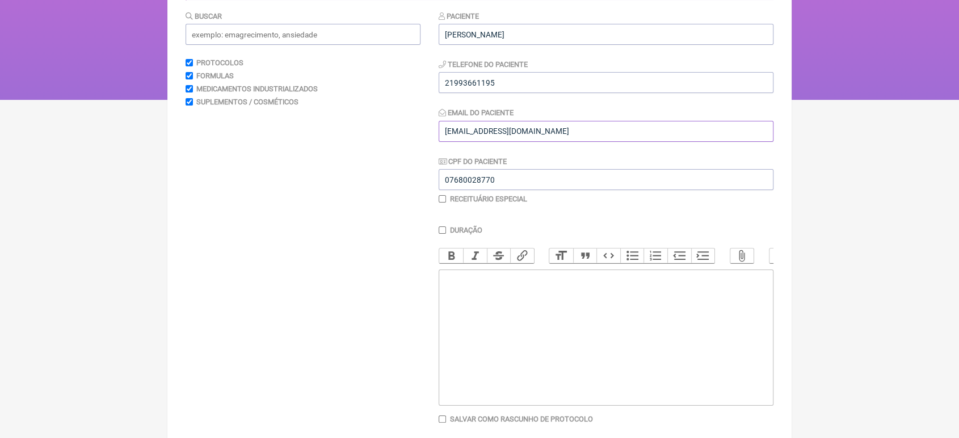
click at [517, 130] on input "vini_paschoal@yahooo.com.br" at bounding box center [606, 131] width 335 height 21
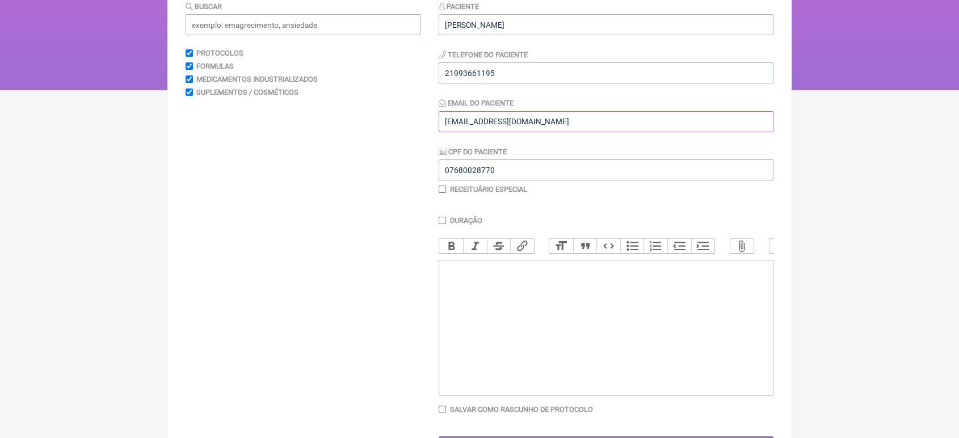
scroll to position [188, 0]
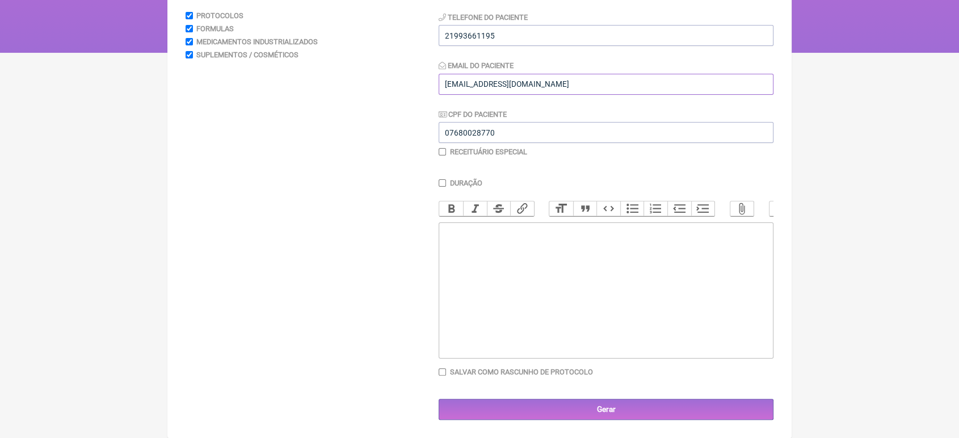
type input "[EMAIL_ADDRESS][DOMAIN_NAME]"
click at [715, 325] on trix-editor at bounding box center [606, 291] width 335 height 136
click at [498, 250] on div "Prescrição: Uso Oral 1) Anastrozol: 2 x por semana Posologia: 1/2 comprimido: S…" at bounding box center [606, 248] width 322 height 43
click at [508, 246] on div "Prescrição: Uso Oral 1) Anastrozol 1Mg: 2 x por semana Posologia: 1/2 comprimid…" at bounding box center [606, 248] width 322 height 43
click at [504, 252] on div "Prescrição: Uso Oral 1) Anastrozol 1Mg: 2 x por semana Posologia: 1/2 comprimid…" at bounding box center [606, 248] width 322 height 43
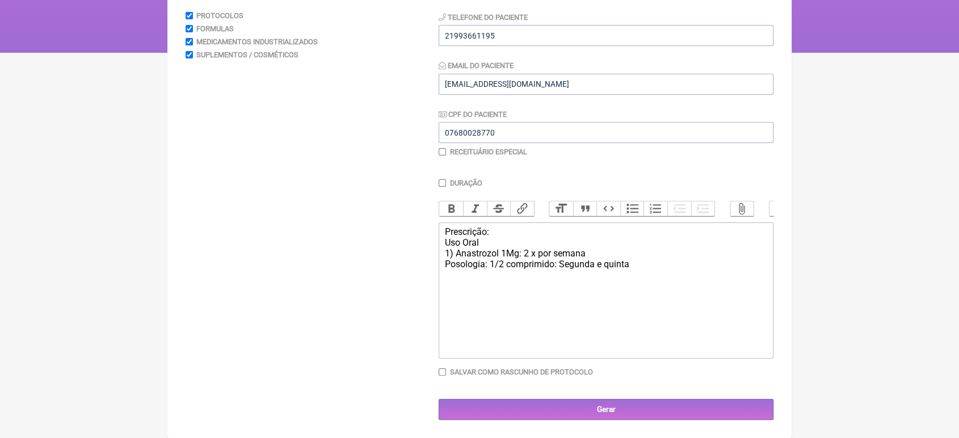
click at [611, 255] on div "Prescrição: Uso Oral 1) Anastrozol 1Mg: 2 x por semana Posologia: 1/2 comprimid…" at bounding box center [606, 248] width 322 height 43
click at [655, 265] on div "Prescrição: Uso Oral 1) Anastrozol 1Mg: 2 x por semana Posologia: 1/2 comprimid…" at bounding box center [606, 248] width 322 height 43
click at [489, 286] on div "Prescrição: Uso Oral 1) Anastrozol 1Mg: 2 x por semana Posologia: 1/2 comprimid…" at bounding box center [606, 265] width 322 height 76
click at [492, 301] on div "Prescrição: Uso Oral 1) Anastrozol 1Mg: 2 x por semana Posologia: 1/2 comprimid…" at bounding box center [606, 265] width 322 height 76
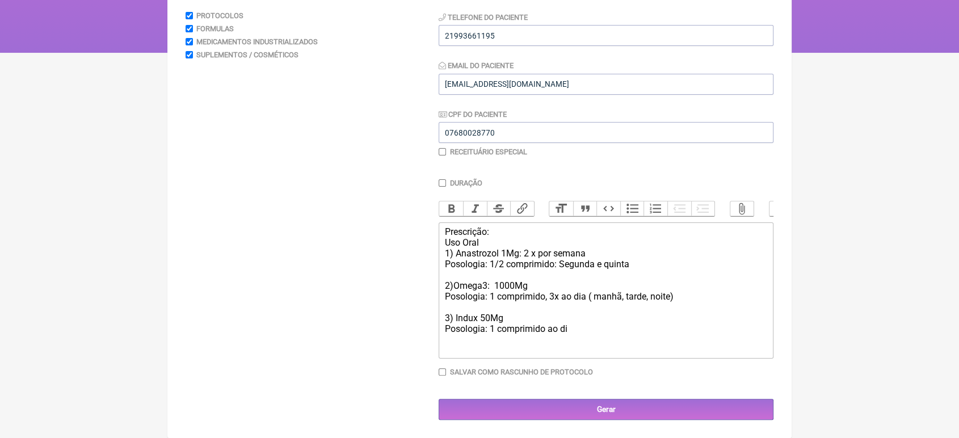
type trix-editor "<div>Prescrição:<br>Uso Oral<br>1) Anastrozol 1Mg: 2 x por semana &nbsp;<br>Pos…"
click at [442, 179] on input "Duração" at bounding box center [442, 182] width 7 height 7
checkbox input "true"
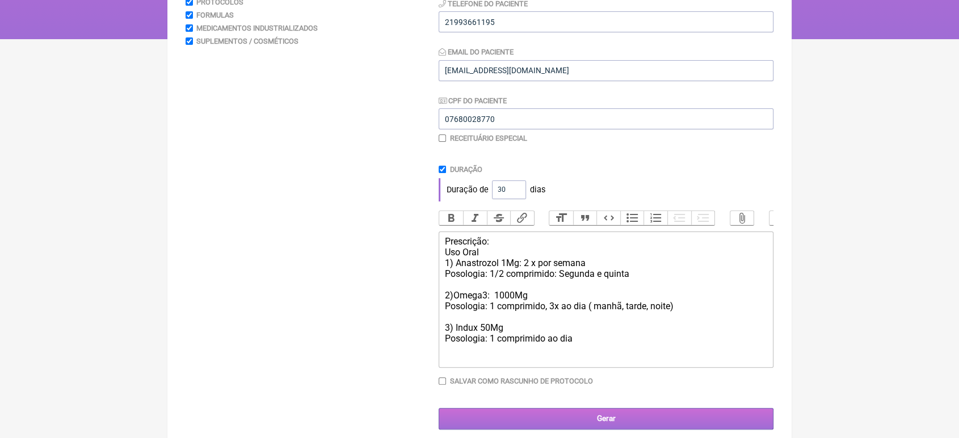
click at [610, 394] on input "Gerar" at bounding box center [606, 418] width 335 height 21
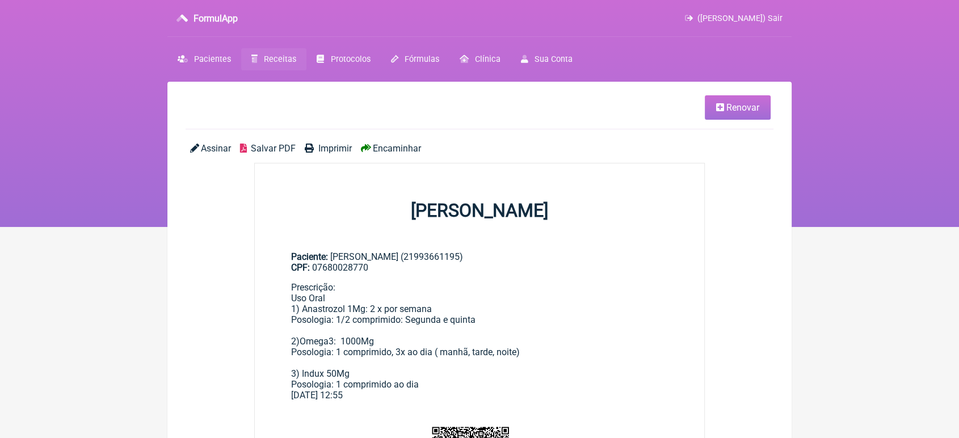
click at [388, 144] on span "Encaminhar" at bounding box center [397, 148] width 48 height 11
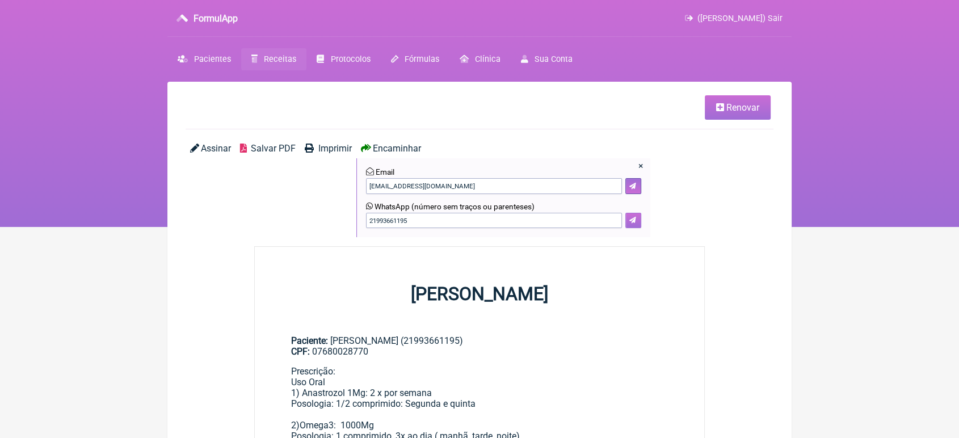
click at [638, 220] on button at bounding box center [634, 221] width 16 height 16
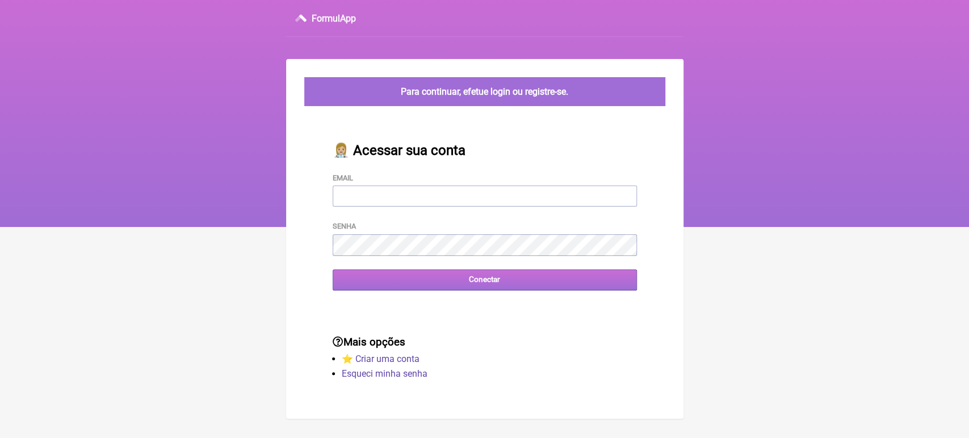
type input "[EMAIL_ADDRESS][DOMAIN_NAME]"
click at [417, 282] on input "Conectar" at bounding box center [485, 280] width 304 height 21
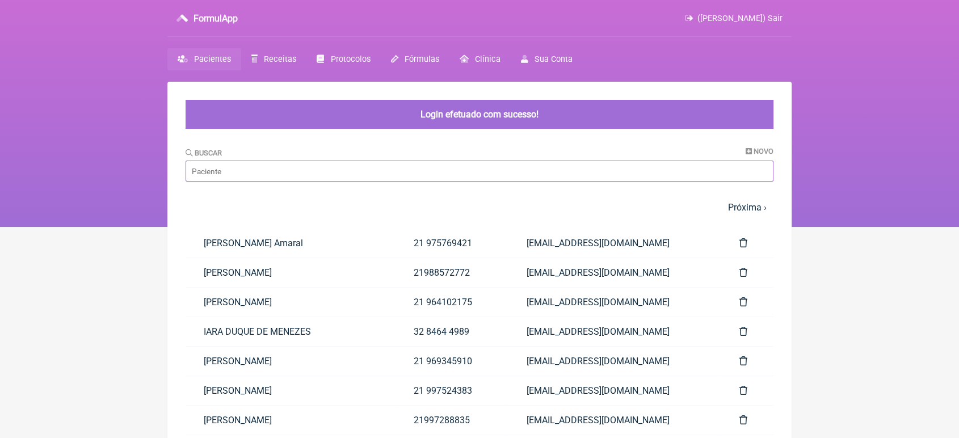
click at [307, 167] on input "Buscar" at bounding box center [480, 171] width 588 height 21
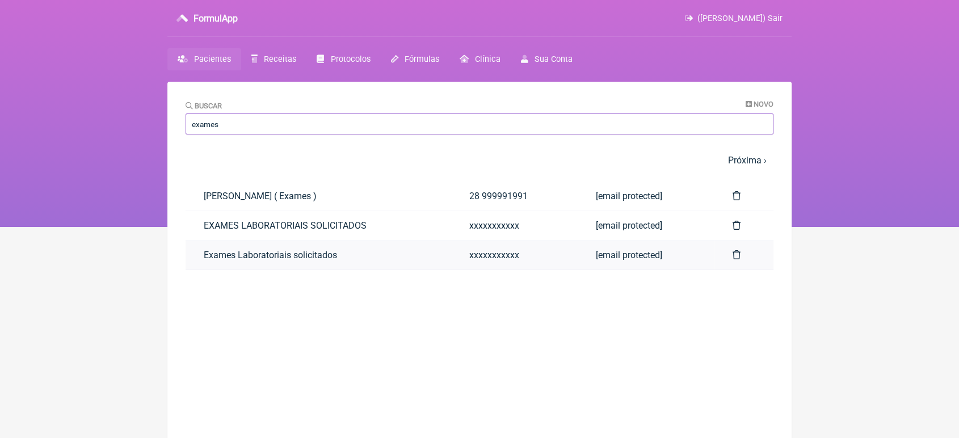
type input "exames"
click at [224, 254] on link "Exames Laboratoriais solicitados" at bounding box center [319, 255] width 266 height 29
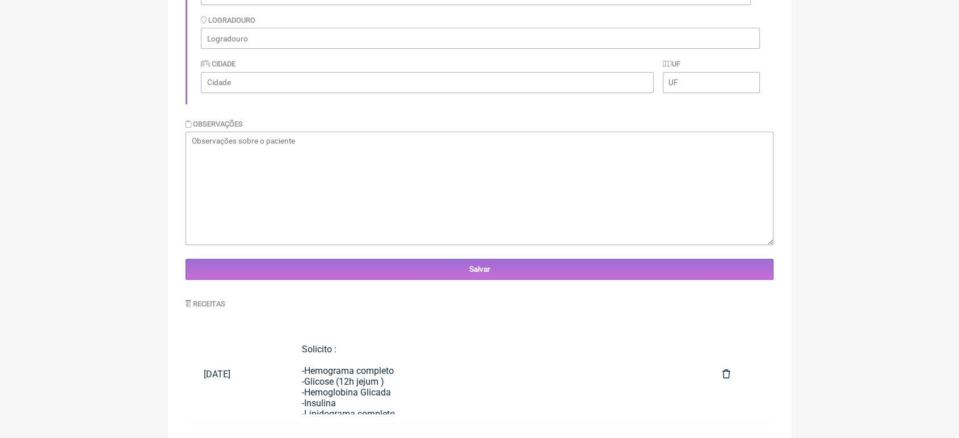
scroll to position [300, 0]
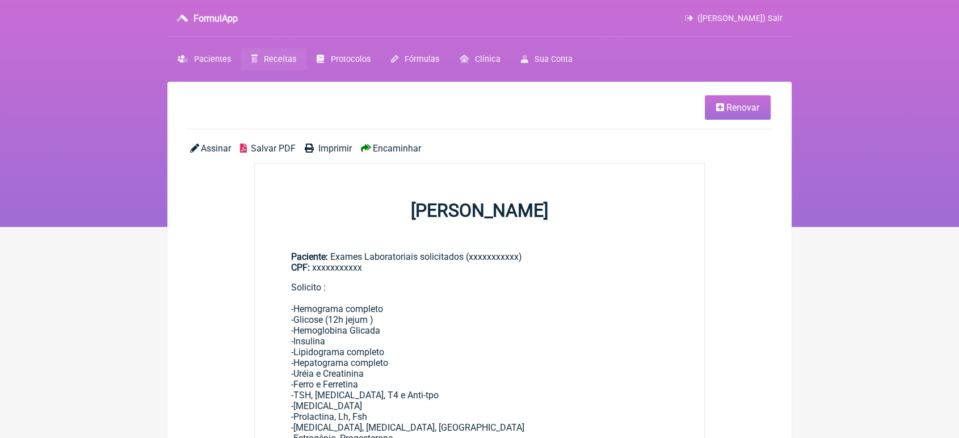
click at [739, 111] on span "Renovar" at bounding box center [743, 107] width 33 height 11
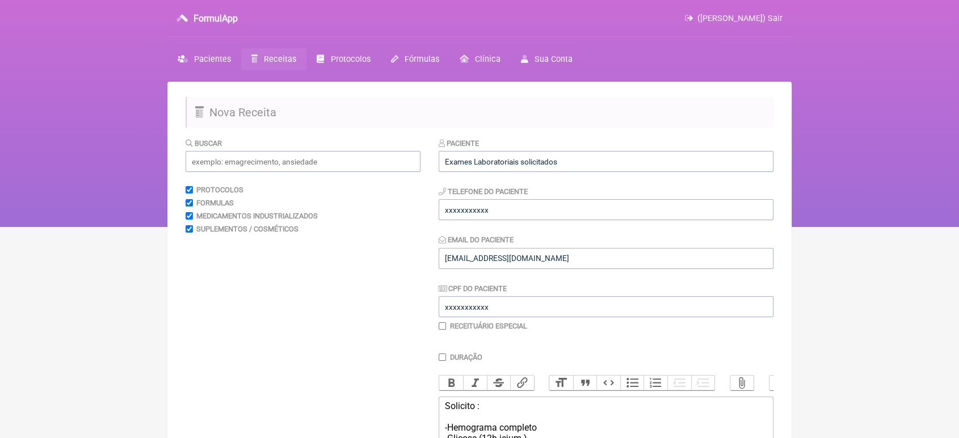
click at [622, 145] on div "Paciente Exames Laboratoriais solicitados" at bounding box center [606, 154] width 335 height 35
click at [600, 158] on input "Exames Laboratoriais solicitados" at bounding box center [606, 161] width 335 height 21
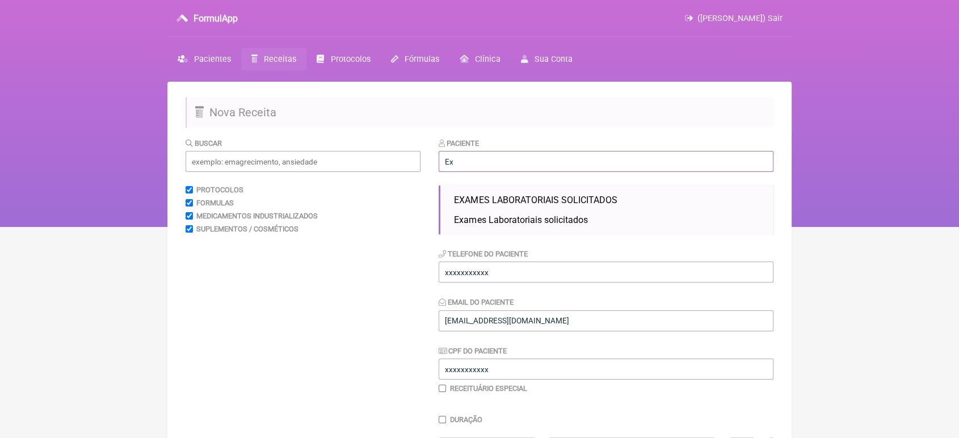
type input "E"
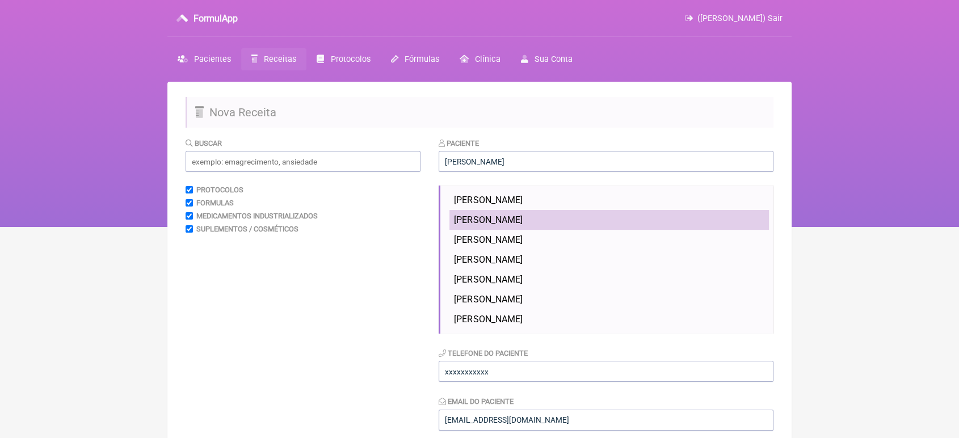
click at [522, 215] on span "[PERSON_NAME]" at bounding box center [488, 220] width 68 height 11
type input "[PERSON_NAME]"
type input "21 979634445"
type input "[EMAIL_ADDRESS][DOMAIN_NAME]"
type input "10717649776"
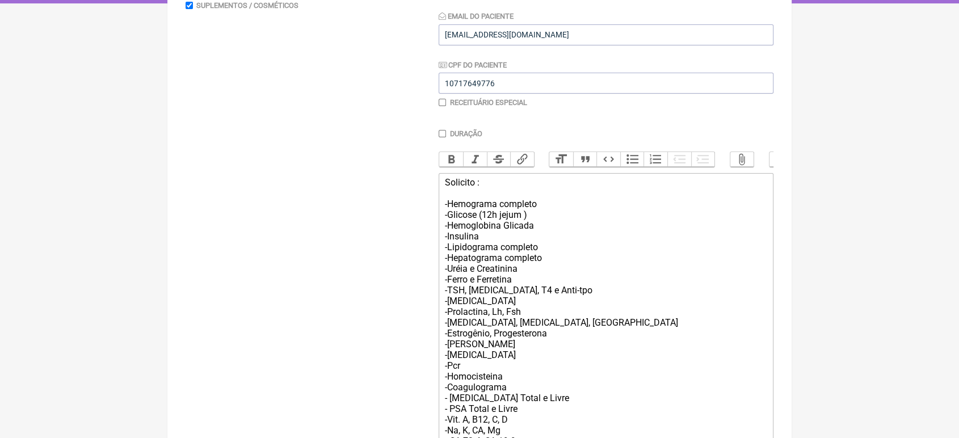
scroll to position [225, 0]
click at [442, 136] on input "Duração" at bounding box center [442, 132] width 7 height 7
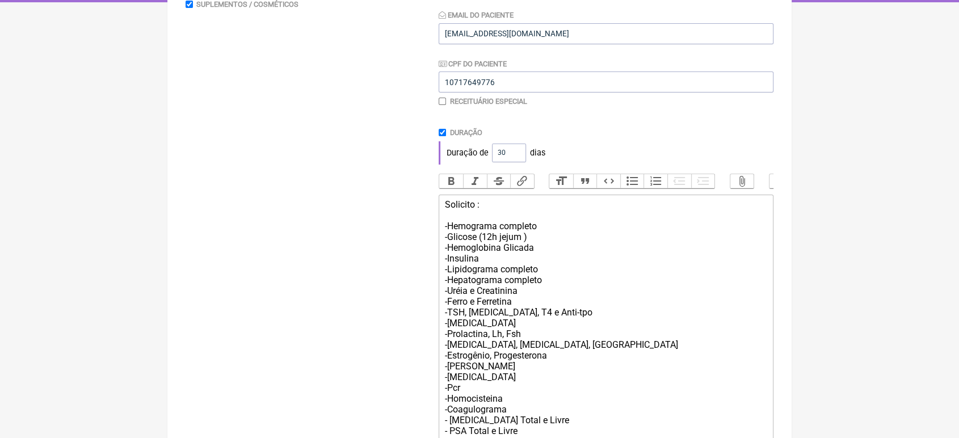
click at [442, 136] on input "Duração" at bounding box center [442, 132] width 7 height 7
checkbox input "false"
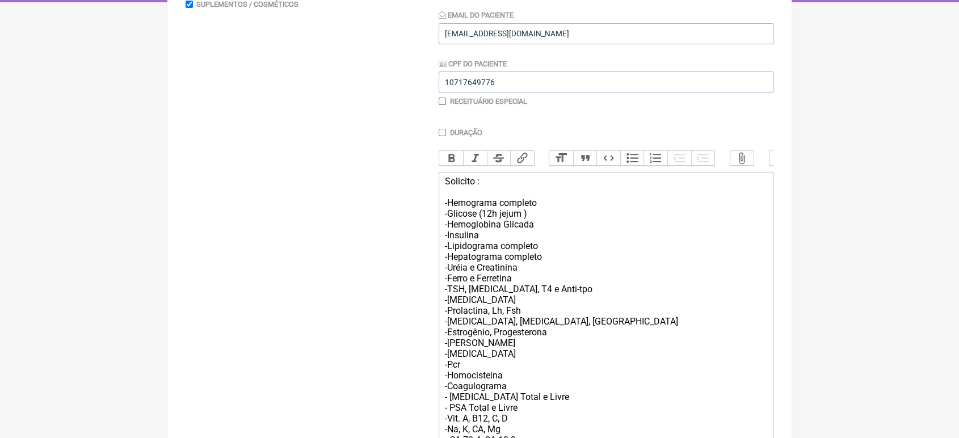
click at [491, 190] on div "Solicito : -Hemograma completo -Glicose (12h jejum ) -Hemoglobina Glicada -Insu…" at bounding box center [606, 332] width 322 height 313
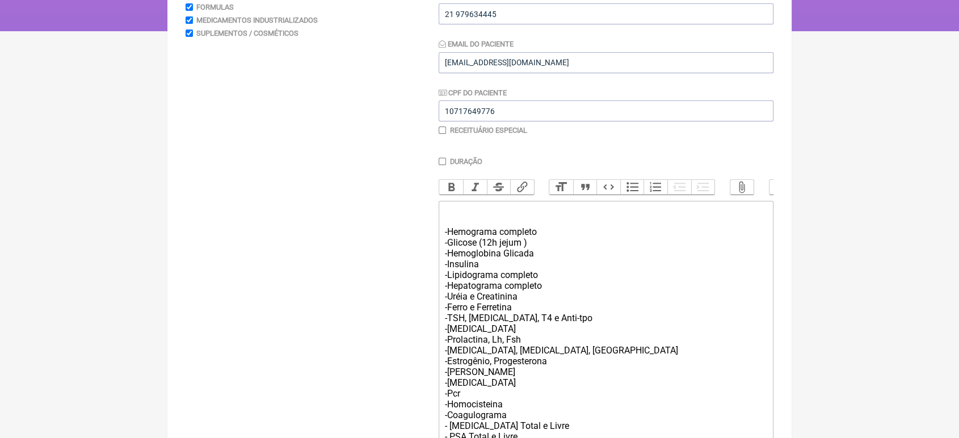
scroll to position [190, 0]
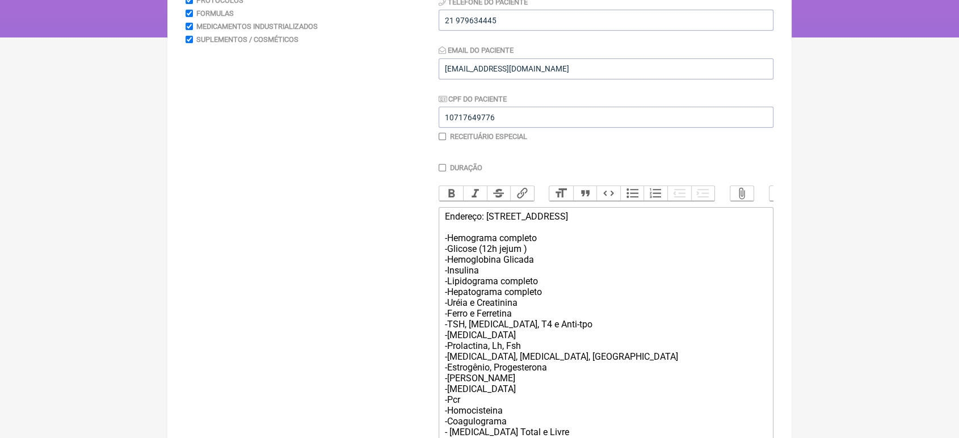
click at [614, 227] on div "Endereço: [GEOGRAPHIC_DATA], 3500_ [GEOGRAPHIC_DATA]/ [GEOGRAPHIC_DATA] -Hemogr…" at bounding box center [606, 367] width 322 height 313
click at [719, 234] on div "Endereço: [GEOGRAPHIC_DATA], 3500_ [GEOGRAPHIC_DATA]/ RJ -Hemograma completo -G…" at bounding box center [606, 367] width 322 height 313
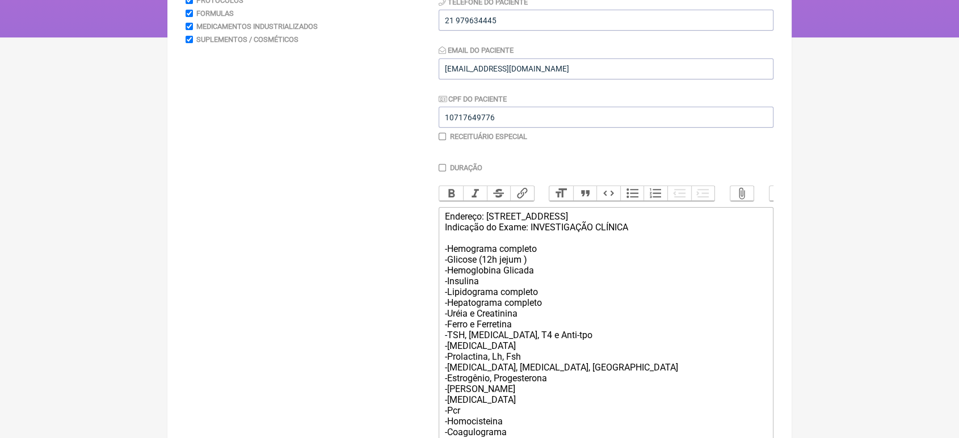
click at [450, 258] on div "Endereço: [GEOGRAPHIC_DATA], 3500_ [GEOGRAPHIC_DATA]/ RJ Indicação do Exame: IN…" at bounding box center [606, 373] width 322 height 324
click at [445, 253] on div "Endereço: [GEOGRAPHIC_DATA], 3500_ [GEOGRAPHIC_DATA]/ RJ Indicação do Exame: IN…" at bounding box center [606, 373] width 322 height 324
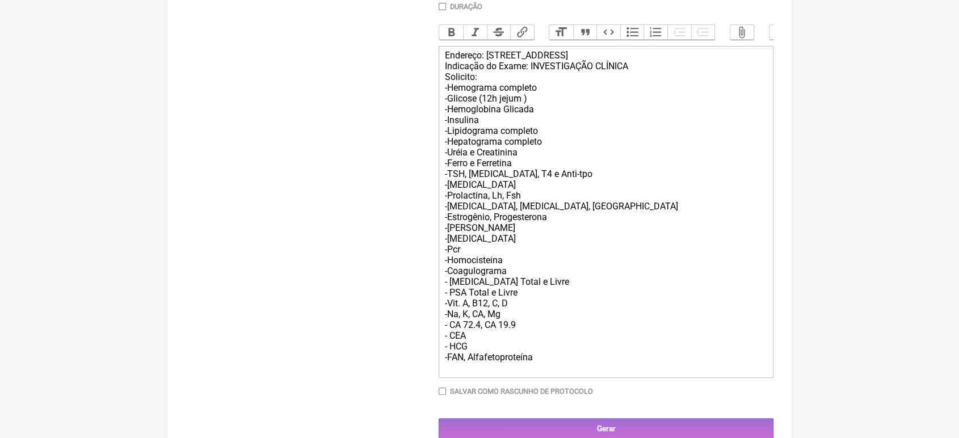
scroll to position [393, 0]
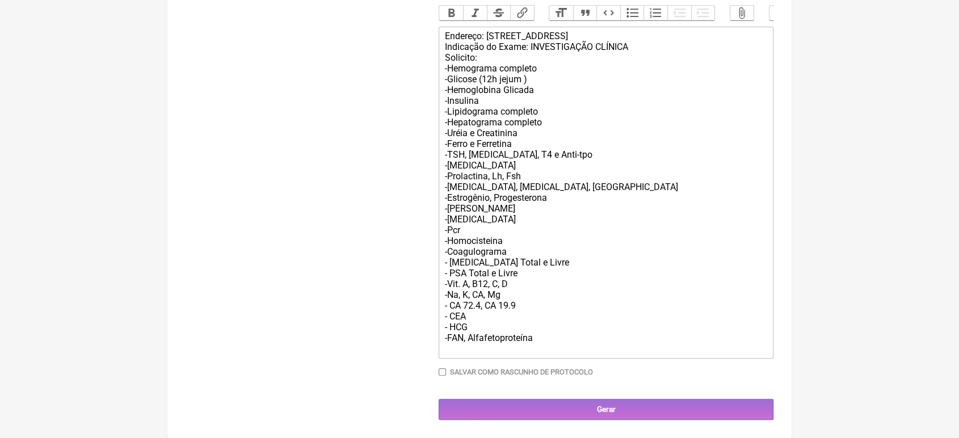
click at [563, 344] on div "Endereço: [STREET_ADDRESS] Indicação do Exame: INVESTIGAÇÃO CLÍNICA Solicito: -…" at bounding box center [606, 193] width 322 height 324
click at [545, 332] on div "Endereço: [STREET_ADDRESS] Indicação do Exame: INVESTIGAÇÃO CLÍNICA Solicito: -…" at bounding box center [606, 193] width 322 height 324
click at [543, 338] on div "Endereço: [STREET_ADDRESS] Indicação do Exame: INVESTIGAÇÃO CLÍNICA Solicito: -…" at bounding box center [606, 193] width 322 height 324
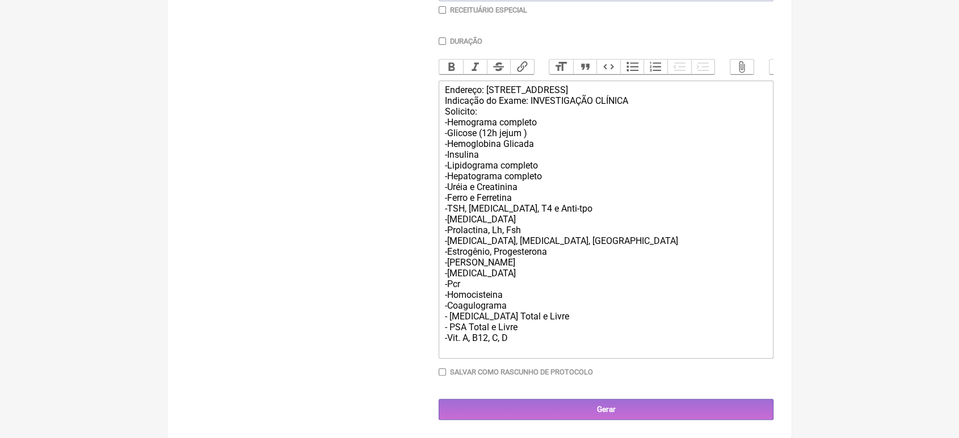
scroll to position [337, 0]
click at [502, 336] on div "Endereço: [STREET_ADDRESS] Indicação do Exame: INVESTIGAÇÃO CLÍNICA Solicito: -…" at bounding box center [606, 220] width 322 height 270
click at [473, 337] on div "Endereço: [STREET_ADDRESS] Indicação do Exame: INVESTIGAÇÃO CLÍNICA Solicito: -…" at bounding box center [606, 220] width 322 height 270
click at [536, 330] on div "Endereço: [STREET_ADDRESS] Indicação do Exame: INVESTIGAÇÃO CLÍNICA Solicito: -…" at bounding box center [606, 220] width 322 height 270
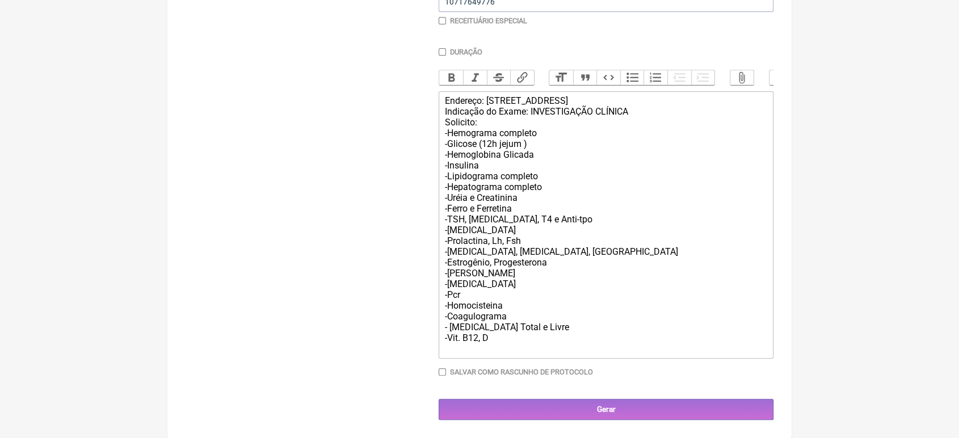
click at [539, 216] on div "Endereço: [STREET_ADDRESS] Indicação do Exame: INVESTIGAÇÃO CLÍNICA Solicito: -…" at bounding box center [606, 224] width 322 height 259
drag, startPoint x: 539, startPoint y: 216, endPoint x: 529, endPoint y: 207, distance: 13.3
click at [529, 207] on div "Endereço: [GEOGRAPHIC_DATA], 3500_ [GEOGRAPHIC_DATA]/ RJ Indicação do Exame: IN…" at bounding box center [606, 224] width 322 height 259
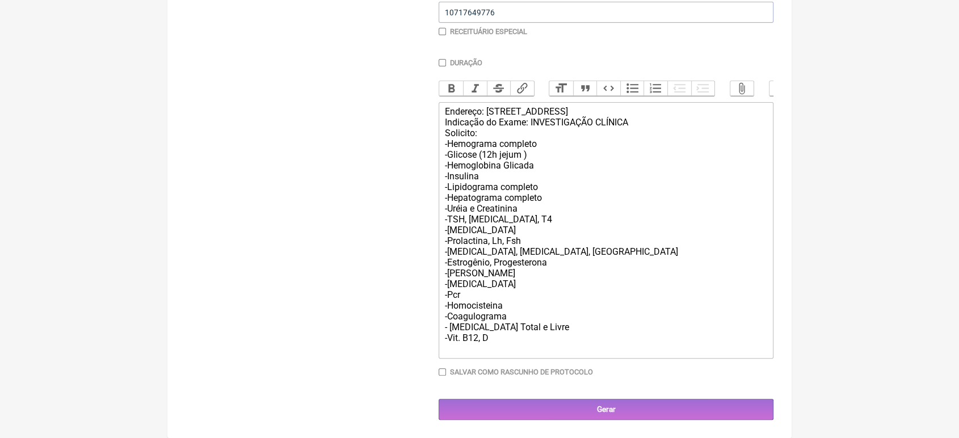
click at [559, 265] on div "Endereço: [GEOGRAPHIC_DATA], 3500_ [GEOGRAPHIC_DATA]/ RJ Indicação do Exame: IN…" at bounding box center [606, 230] width 322 height 248
click at [528, 269] on div "Endereço: [GEOGRAPHIC_DATA], 3500_ [GEOGRAPHIC_DATA]/ RJ Indicação do Exame: IN…" at bounding box center [606, 230] width 322 height 248
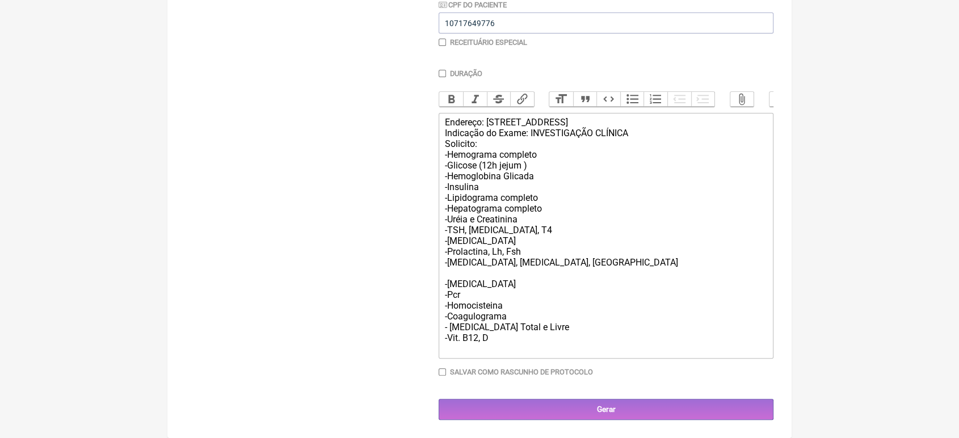
scroll to position [293, 0]
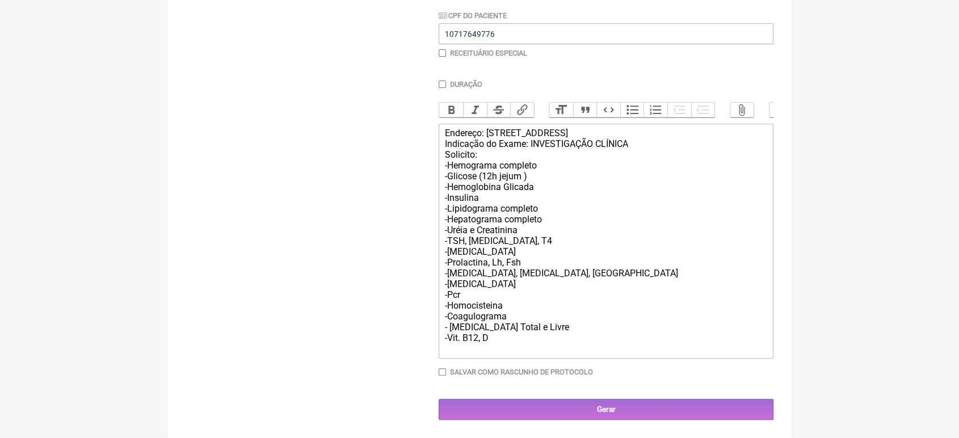
click at [507, 319] on div "Endereço: [GEOGRAPHIC_DATA], 3500_ [GEOGRAPHIC_DATA]/ RJ Indicação do Exame: IN…" at bounding box center [606, 241] width 322 height 227
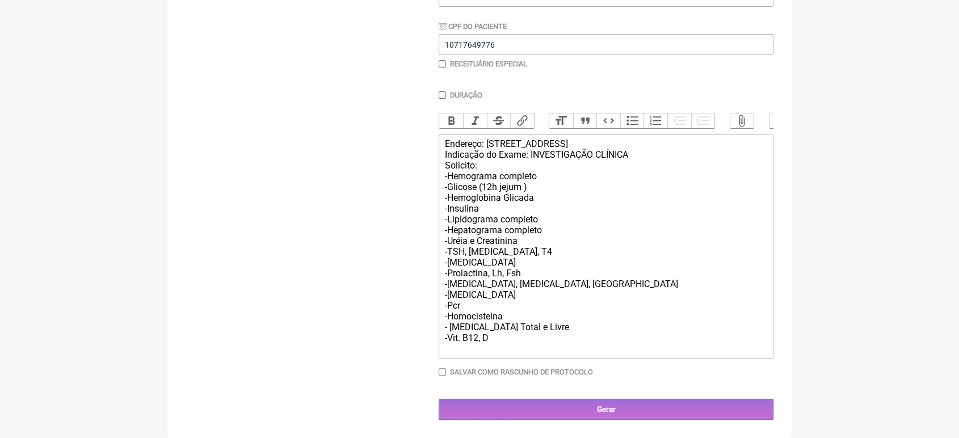
scroll to position [282, 0]
type trix-editor "<div>Endereço: [STREET_ADDRESS]<br>Indicação do Exame: INVESTIGAÇÃO CLÍNICA<br>…"
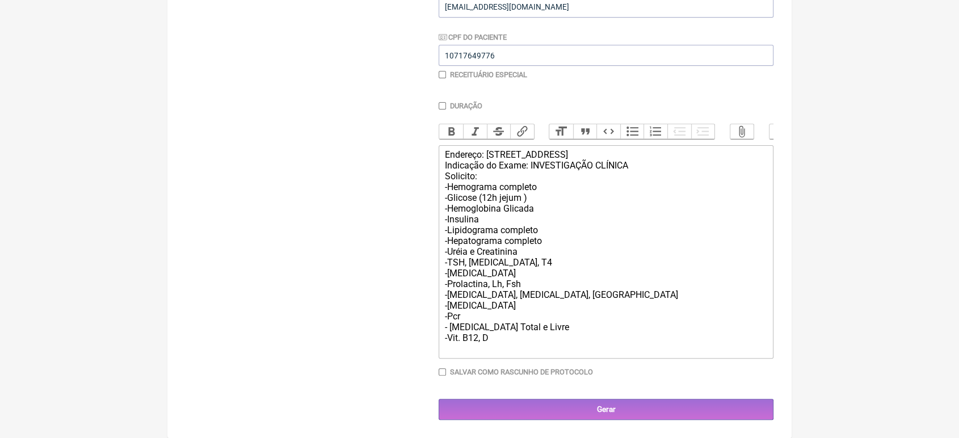
scroll to position [271, 0]
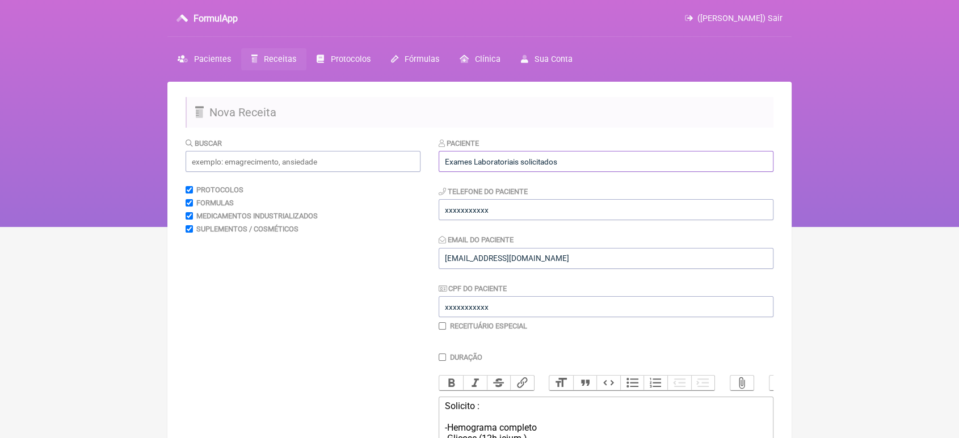
click at [563, 161] on input "Exames Laboratoriais solicitados" at bounding box center [606, 161] width 335 height 21
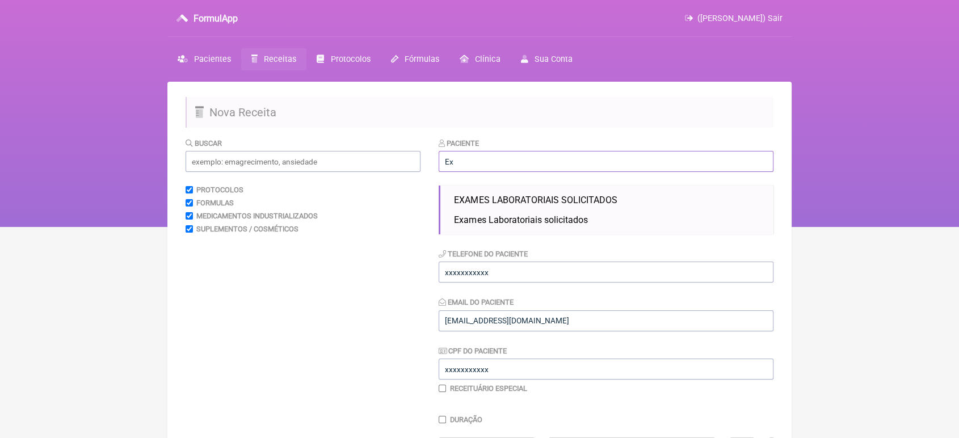
type input "E"
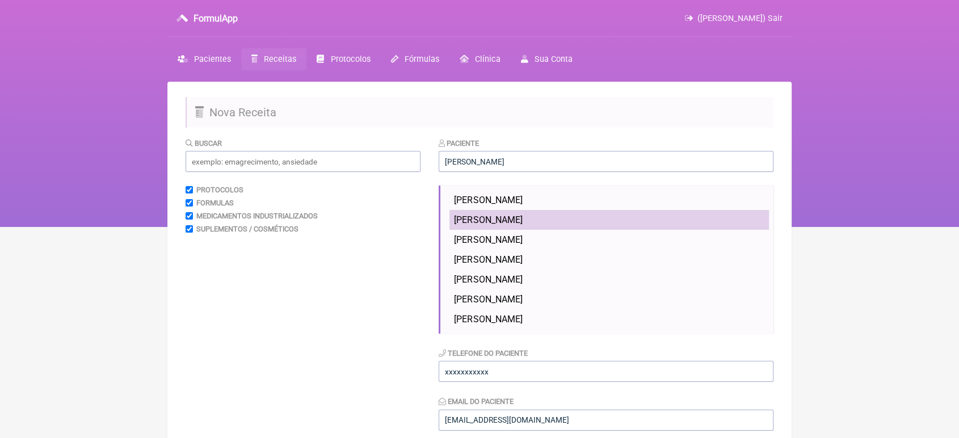
click at [522, 218] on span "[PERSON_NAME]" at bounding box center [488, 220] width 68 height 11
type input "[PERSON_NAME]"
type input "21 979634445"
type input "[EMAIL_ADDRESS][DOMAIN_NAME]"
type input "10717649776"
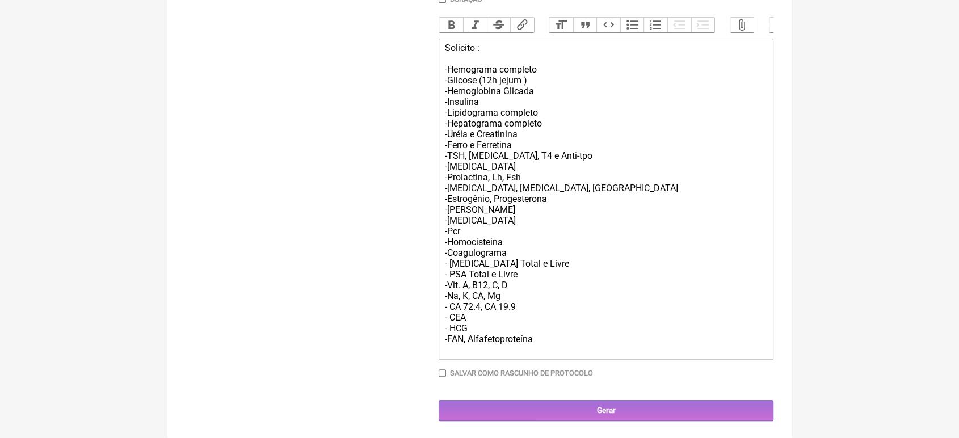
scroll to position [382, 0]
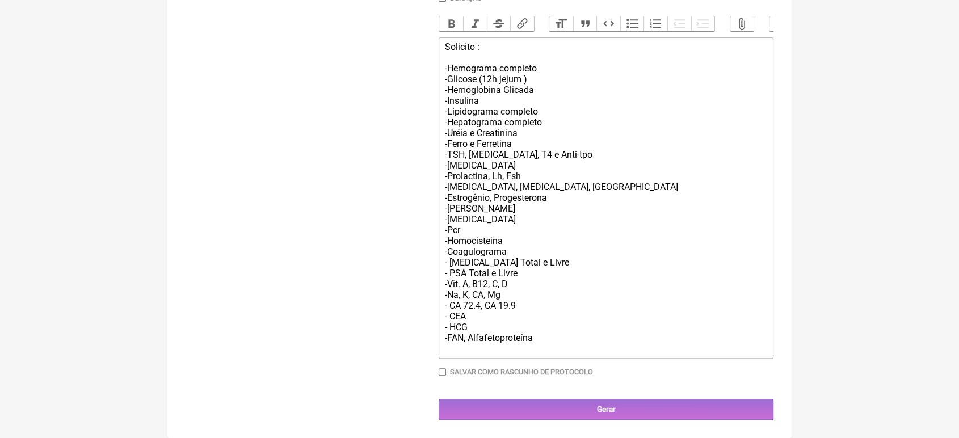
click at [580, 342] on div "Solicito : -Hemograma completo -Glicose (12h jejum ) -Hemoglobina Glicada -Insu…" at bounding box center [606, 197] width 322 height 313
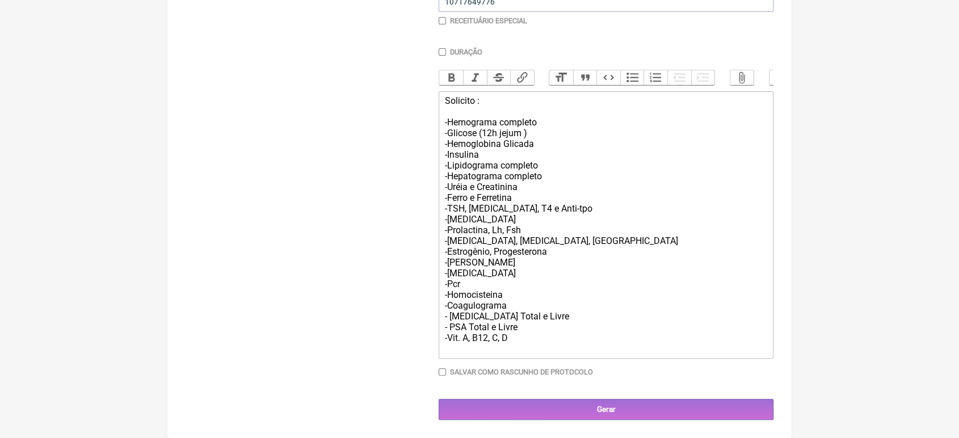
scroll to position [326, 0]
drag, startPoint x: 580, startPoint y: 342, endPoint x: 519, endPoint y: 333, distance: 61.5
click at [519, 333] on div "Solicito : -Hemograma completo -Glicose (12h jejum ) -Hemoglobina Glicada -Insu…" at bounding box center [606, 224] width 322 height 259
click at [471, 339] on div "Solicito : -Hemograma completo -Glicose (12h jejum ) -Hemoglobina Glicada -Insu…" at bounding box center [606, 224] width 322 height 259
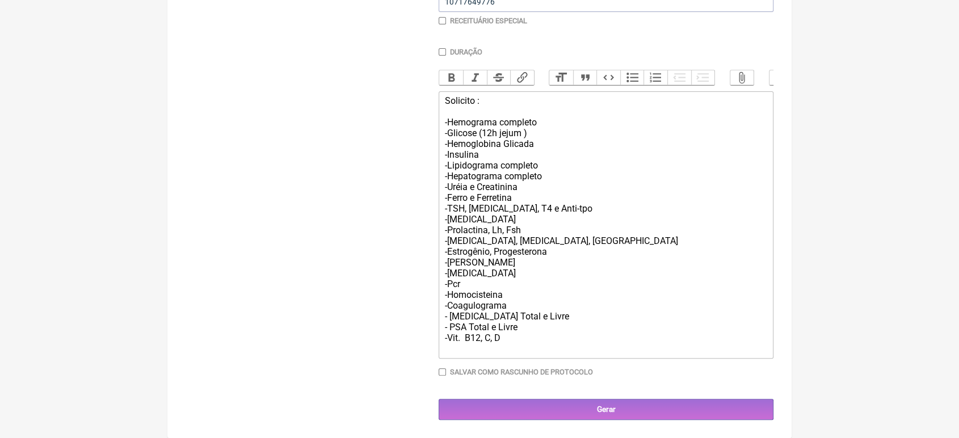
click at [494, 335] on div "Solicito : -Hemograma completo -Glicose (12h jejum ) -Hemoglobina Glicada -Insu…" at bounding box center [606, 224] width 322 height 259
click at [496, 95] on div "Solicito : -Hemograma completo -Glicose (12h jejum ) -Hemoglobina Glicada -Insu…" at bounding box center [606, 224] width 322 height 259
click at [495, 95] on div "Indicação médica: Investigação Clínica -Hemograma completo -Glicose (12h jejum …" at bounding box center [606, 224] width 322 height 259
click at [617, 91] on trix-editor "Indicação Médica: Investigação Clínica -Hemograma completo -Glicose (12h jejum …" at bounding box center [606, 224] width 335 height 267
click at [516, 95] on div "Indicação Médica: Investigação Médica -Hemograma completo -Glicose (12h jejum )…" at bounding box center [606, 224] width 322 height 259
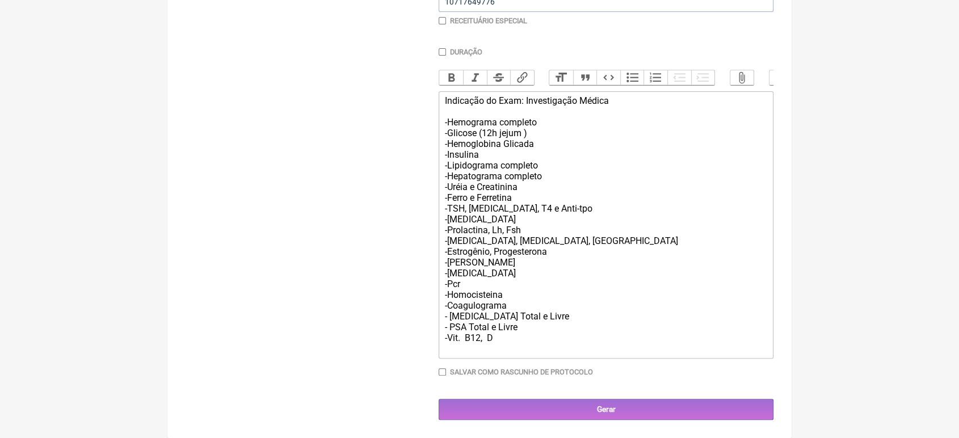
type trix-editor "<div>Indicação do Exame: Investigação Médica<br><br>-Hemograma completo<br>-Gli…"
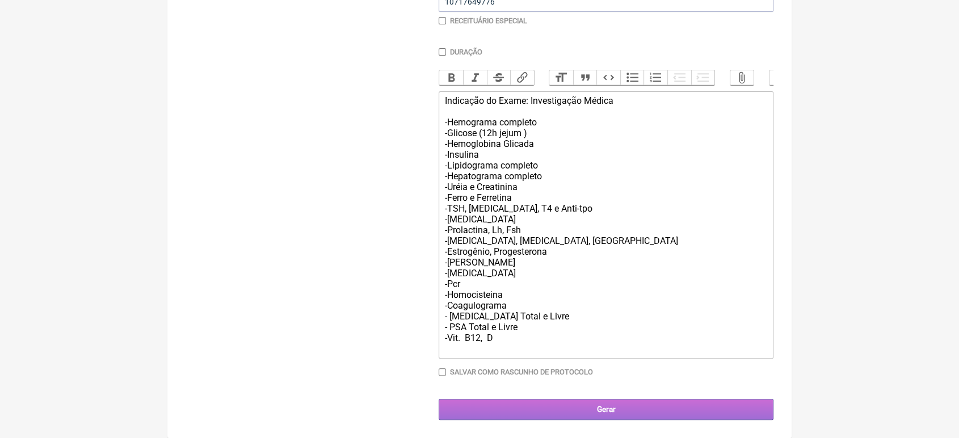
click at [699, 409] on input "Gerar" at bounding box center [606, 409] width 335 height 21
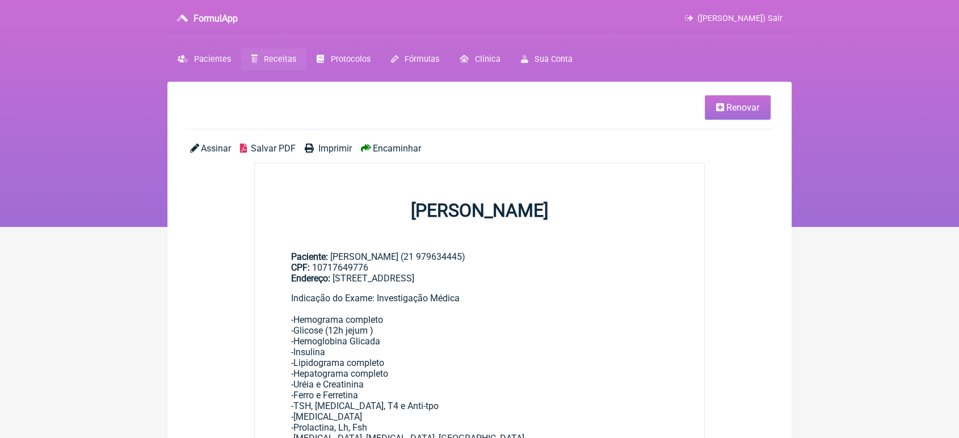
click at [401, 149] on span "Encaminhar" at bounding box center [397, 148] width 48 height 11
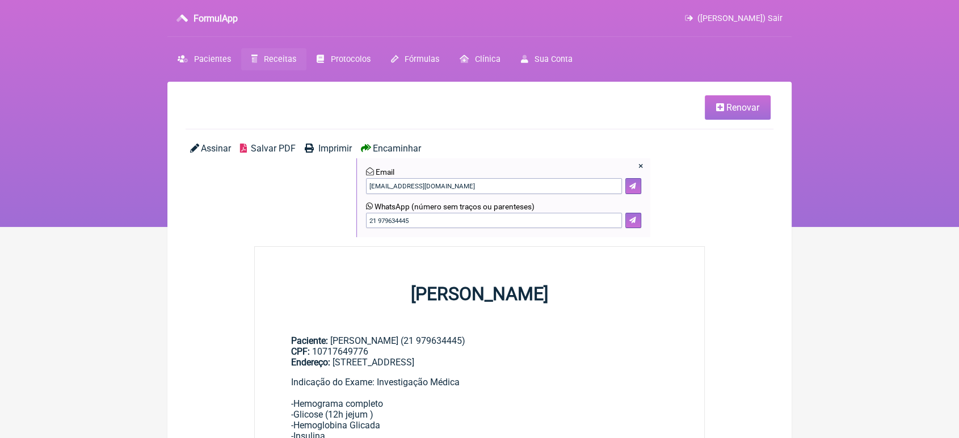
click at [335, 144] on span "Imprimir" at bounding box center [334, 148] width 33 height 11
click at [636, 223] on icon at bounding box center [633, 220] width 7 height 7
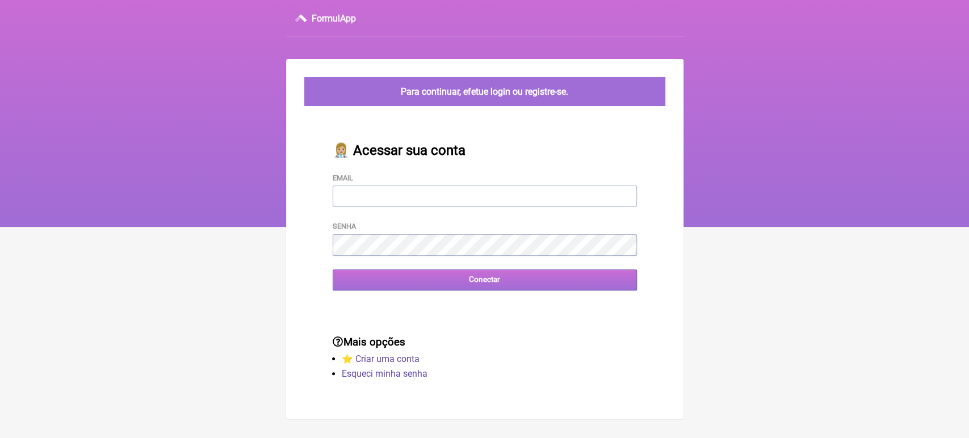
type input "[EMAIL_ADDRESS][DOMAIN_NAME]"
click at [422, 283] on input "Conectar" at bounding box center [485, 280] width 304 height 21
